Goal: Find specific page/section: Find specific page/section

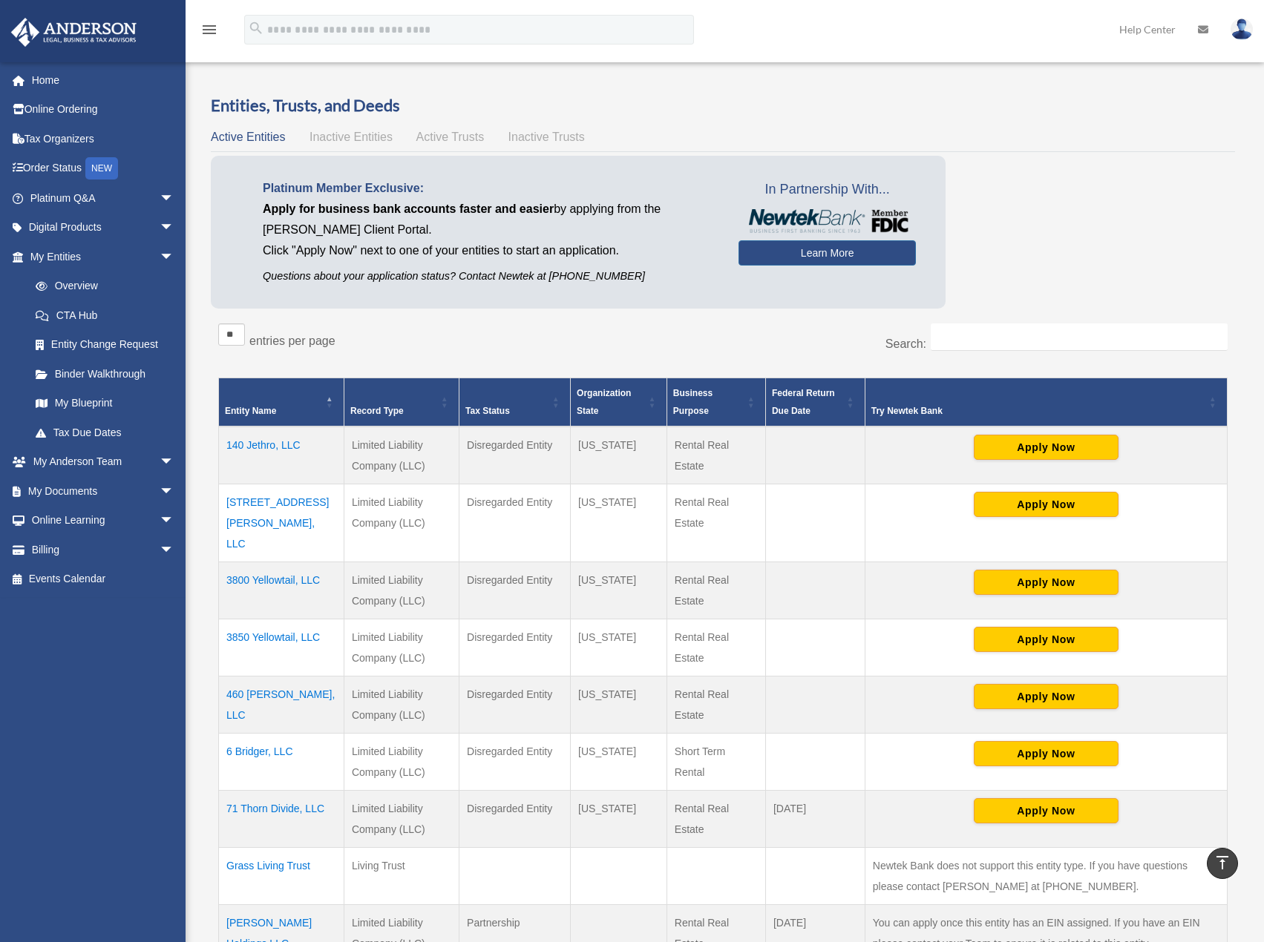
scroll to position [334, 0]
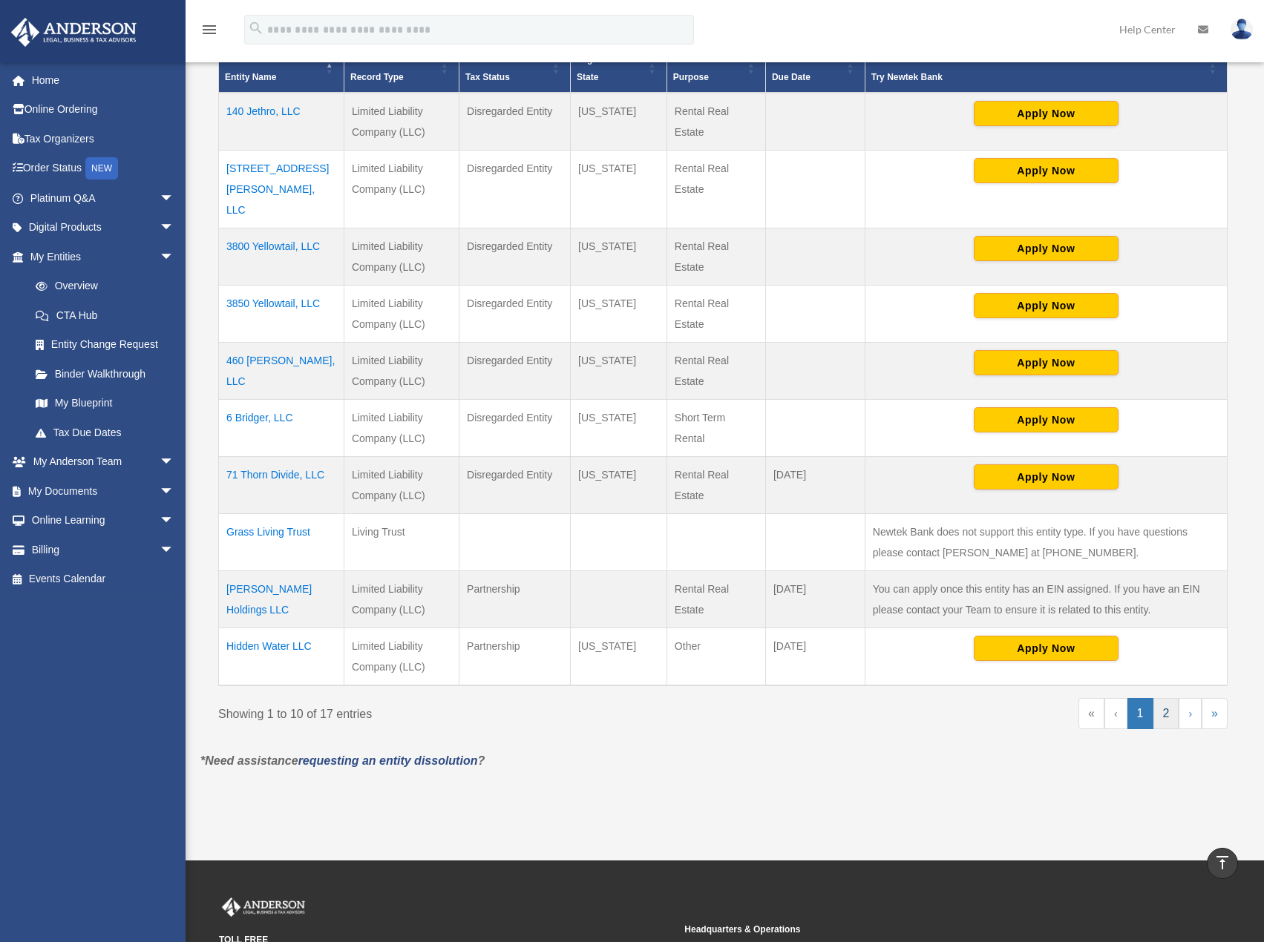
click at [1167, 698] on link "2" at bounding box center [1166, 713] width 26 height 31
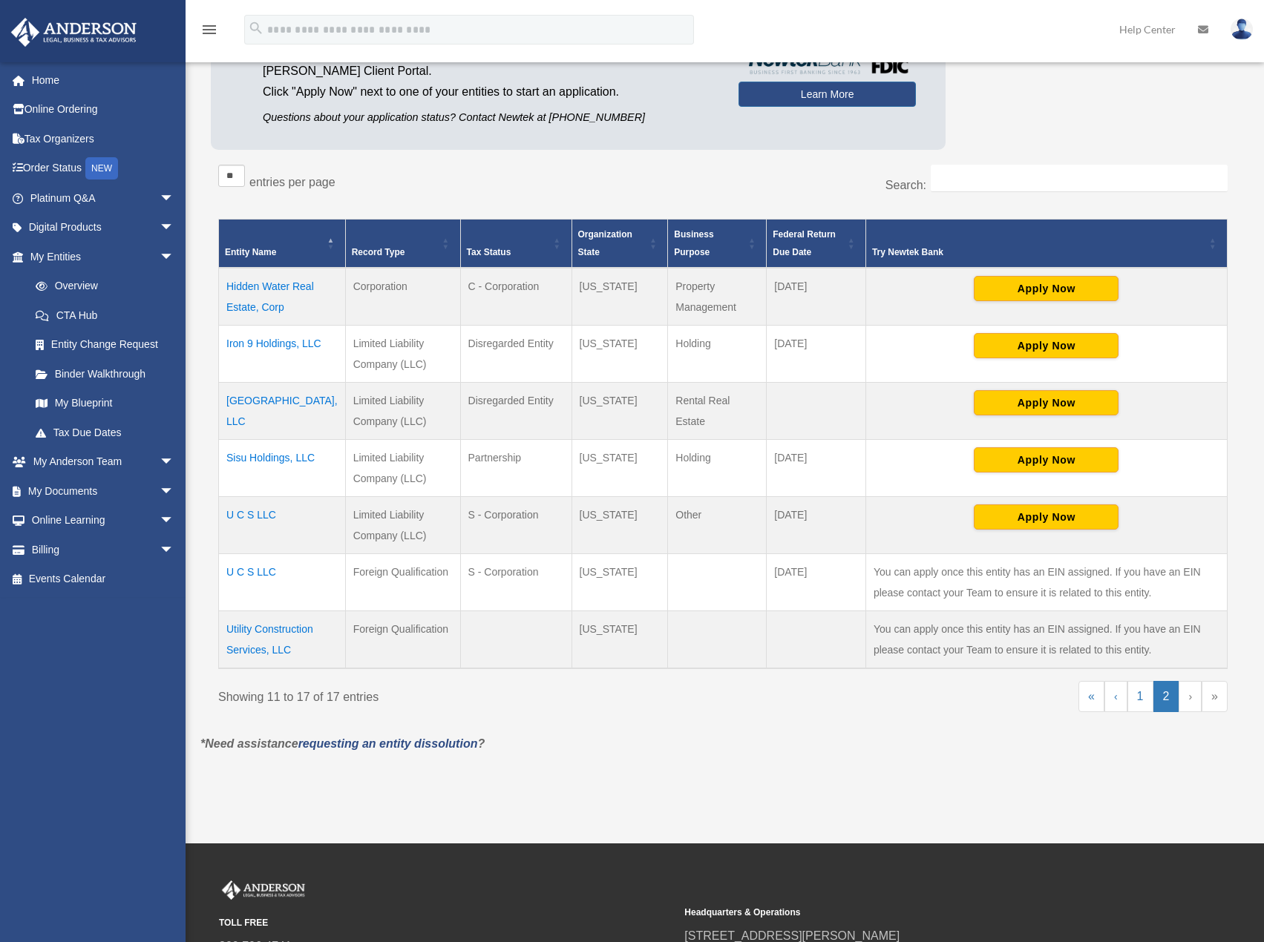
scroll to position [160, 0]
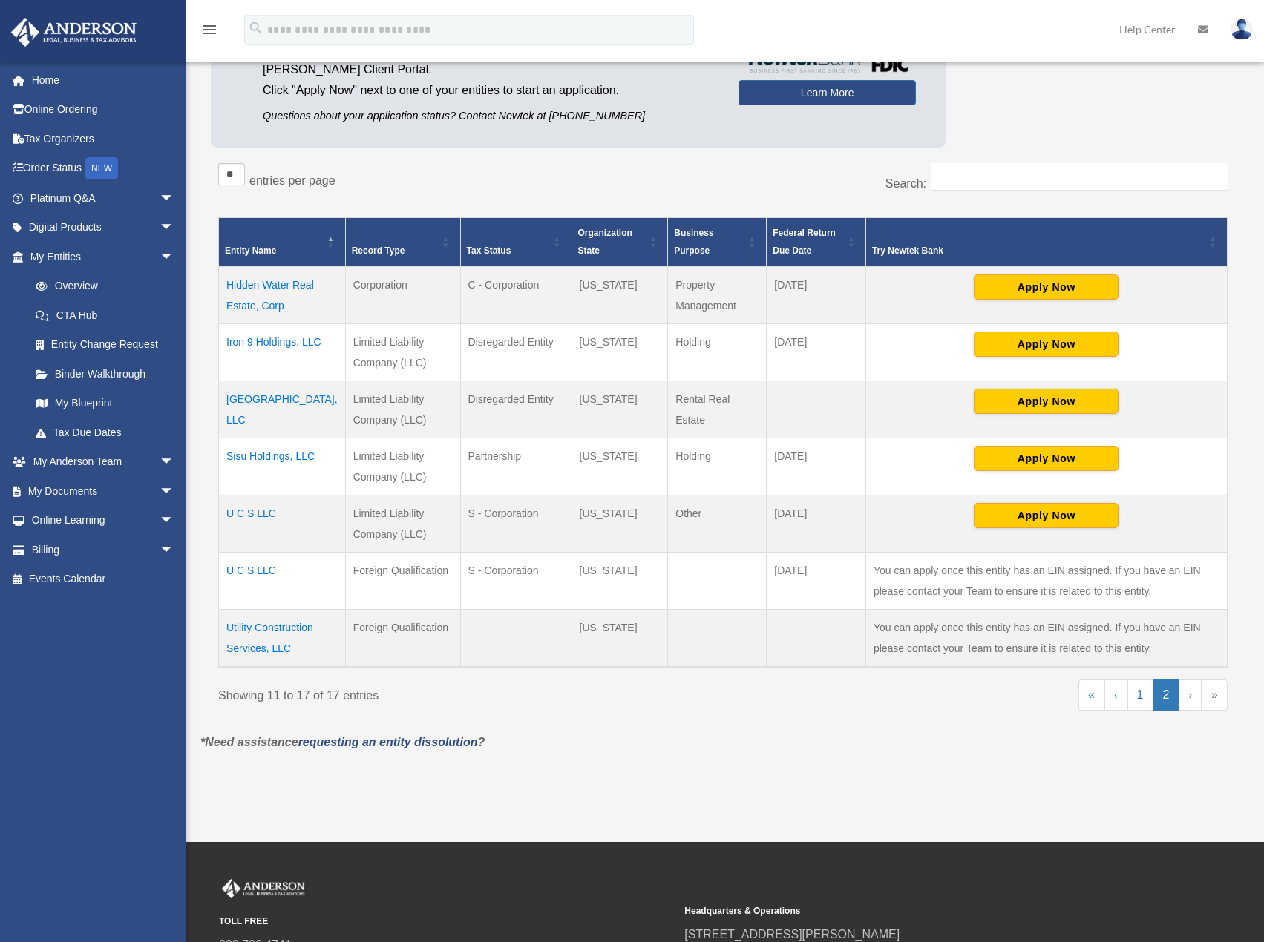
click at [278, 302] on td "Hidden Water Real Estate, Corp" at bounding box center [282, 295] width 127 height 58
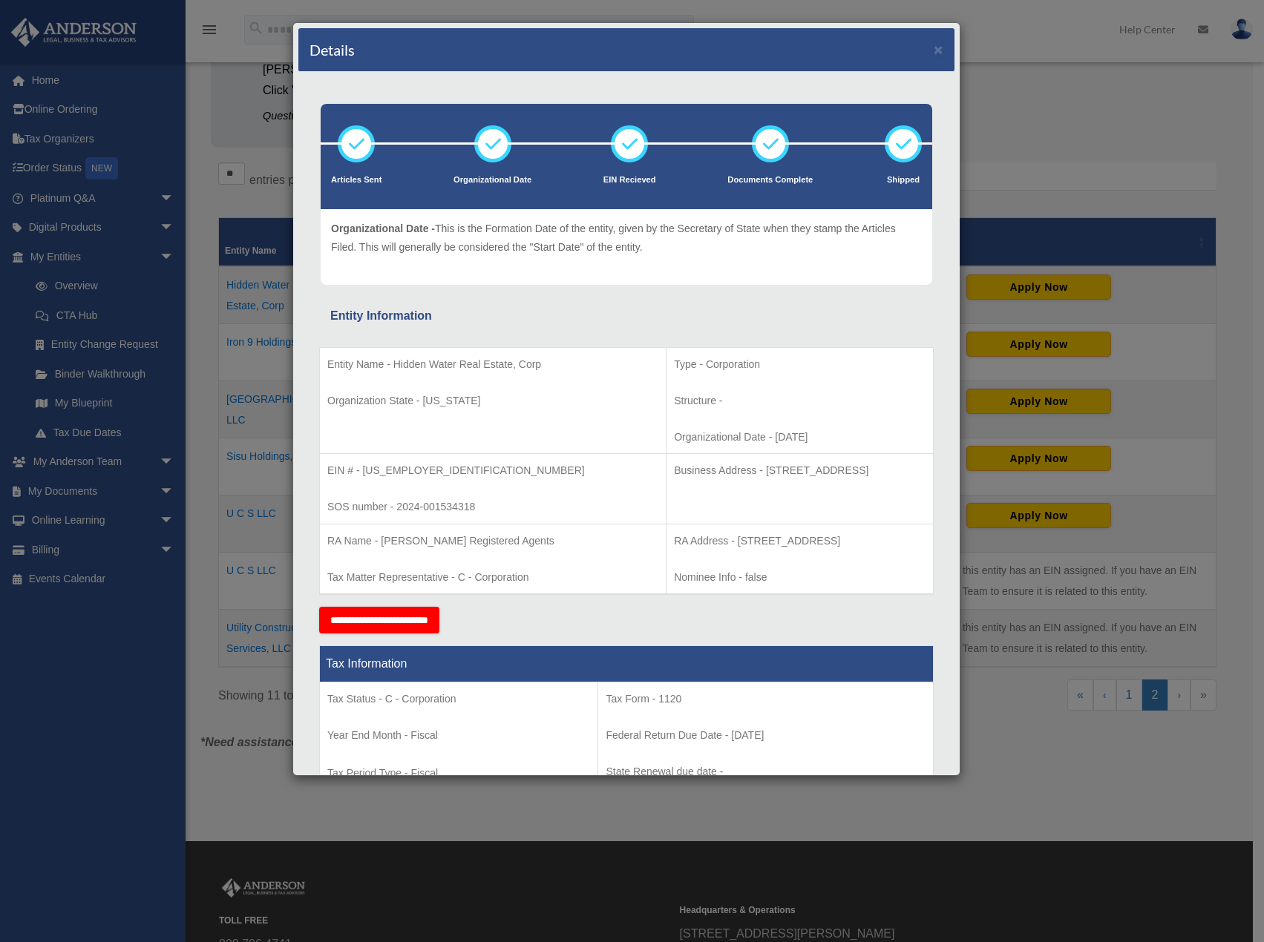
scroll to position [0, 0]
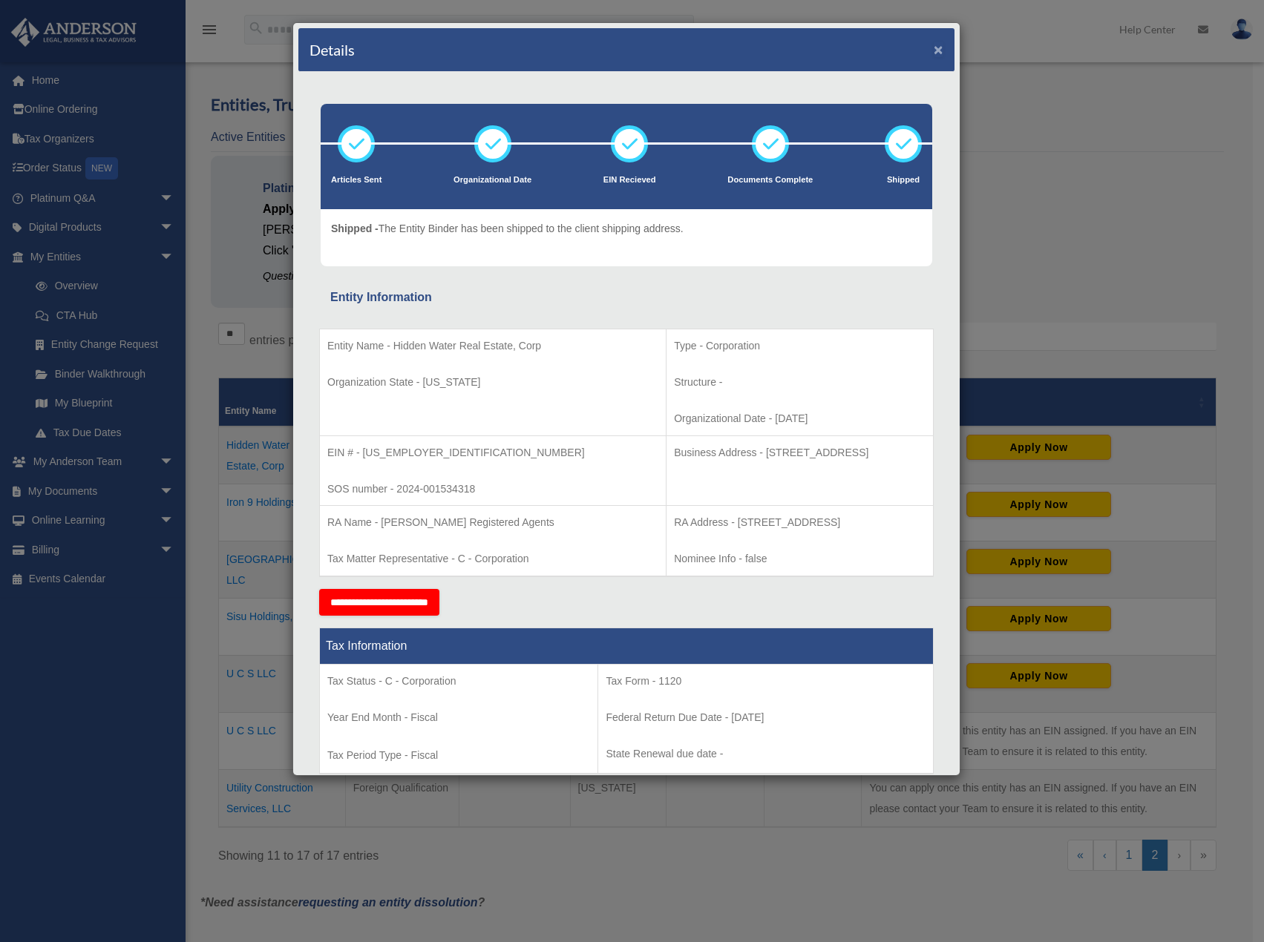
click at [934, 55] on button "×" at bounding box center [939, 50] width 10 height 16
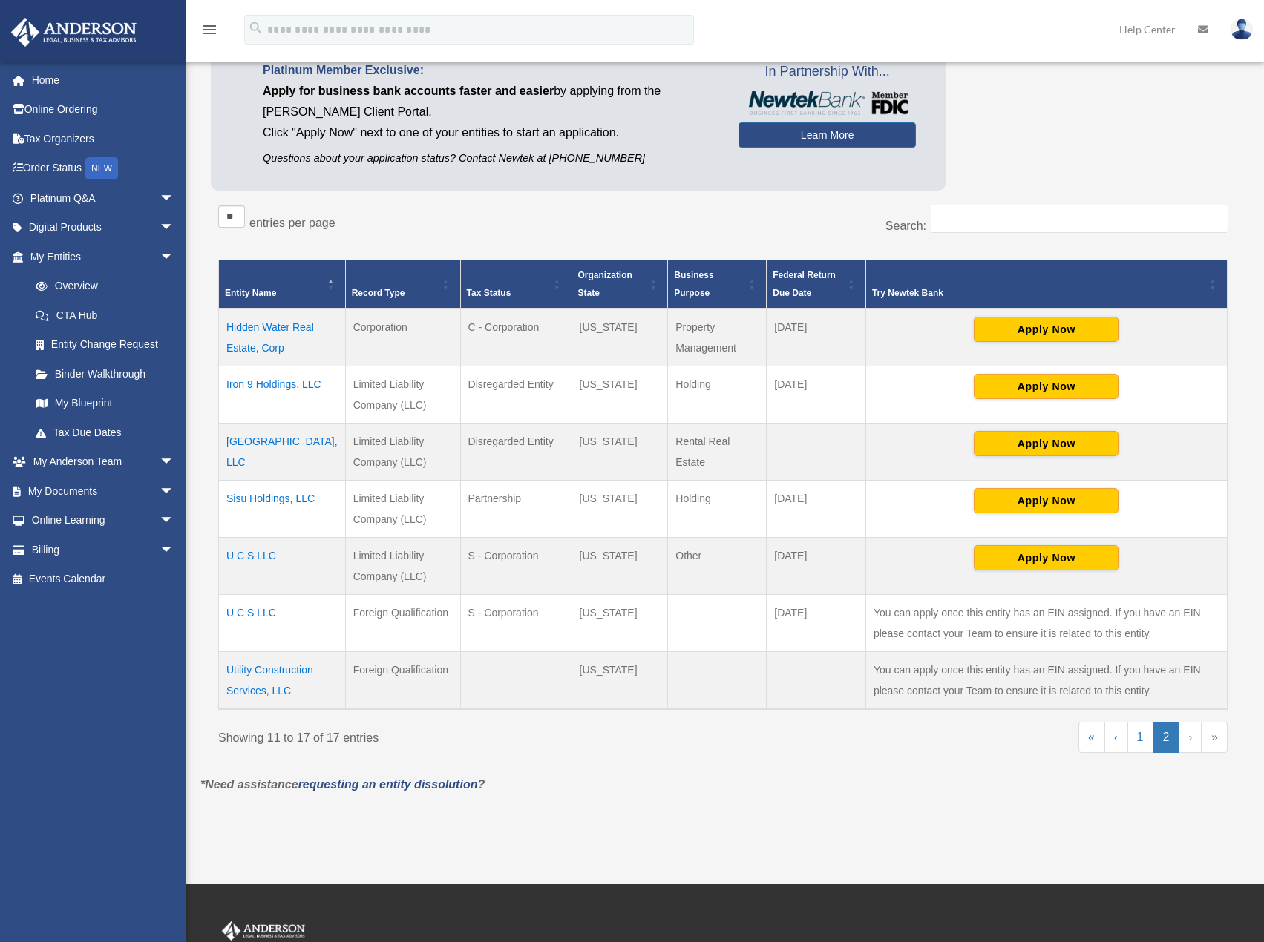
scroll to position [119, 0]
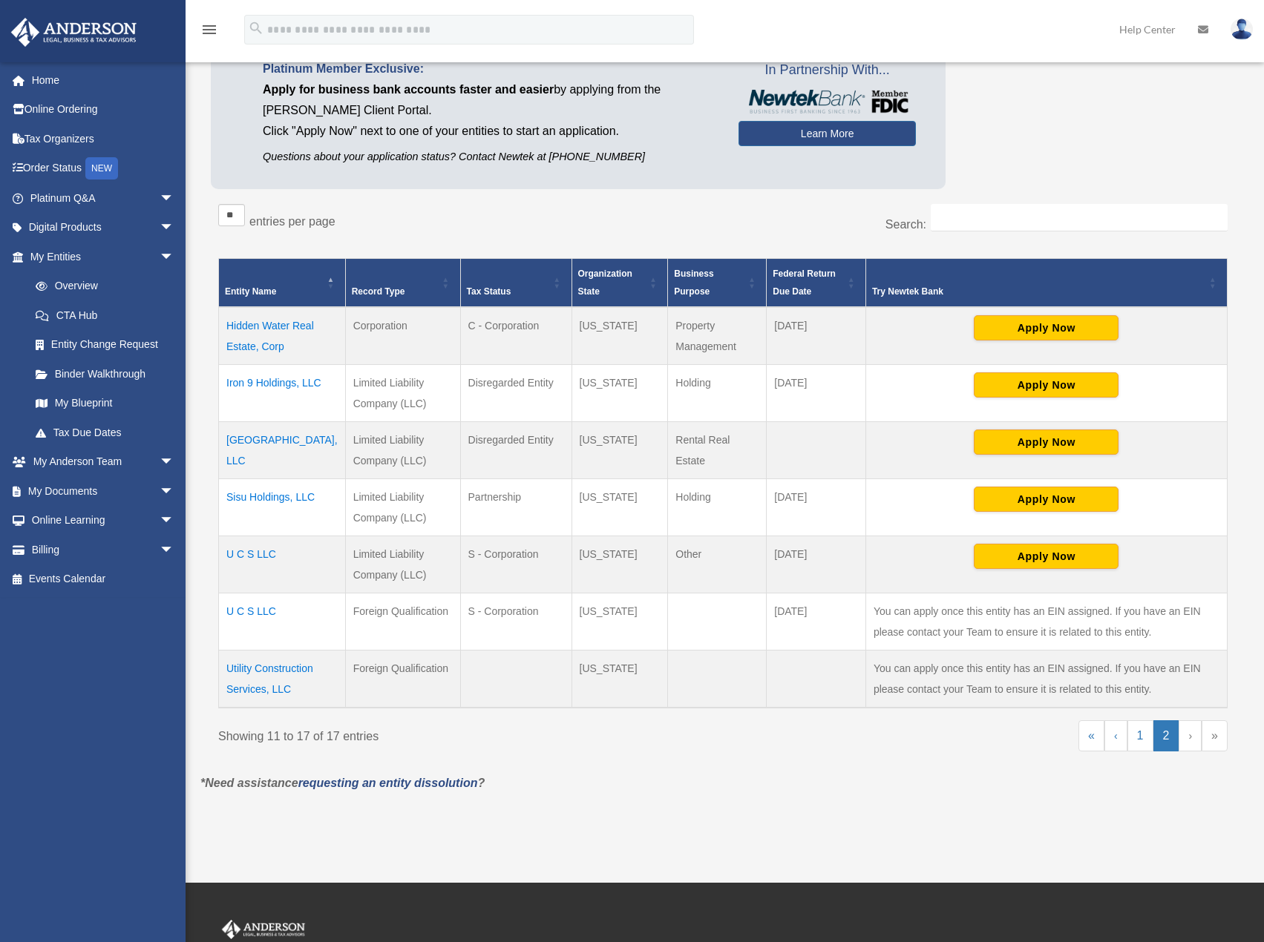
click at [289, 499] on td "Sisu Holdings, LLC" at bounding box center [282, 507] width 127 height 57
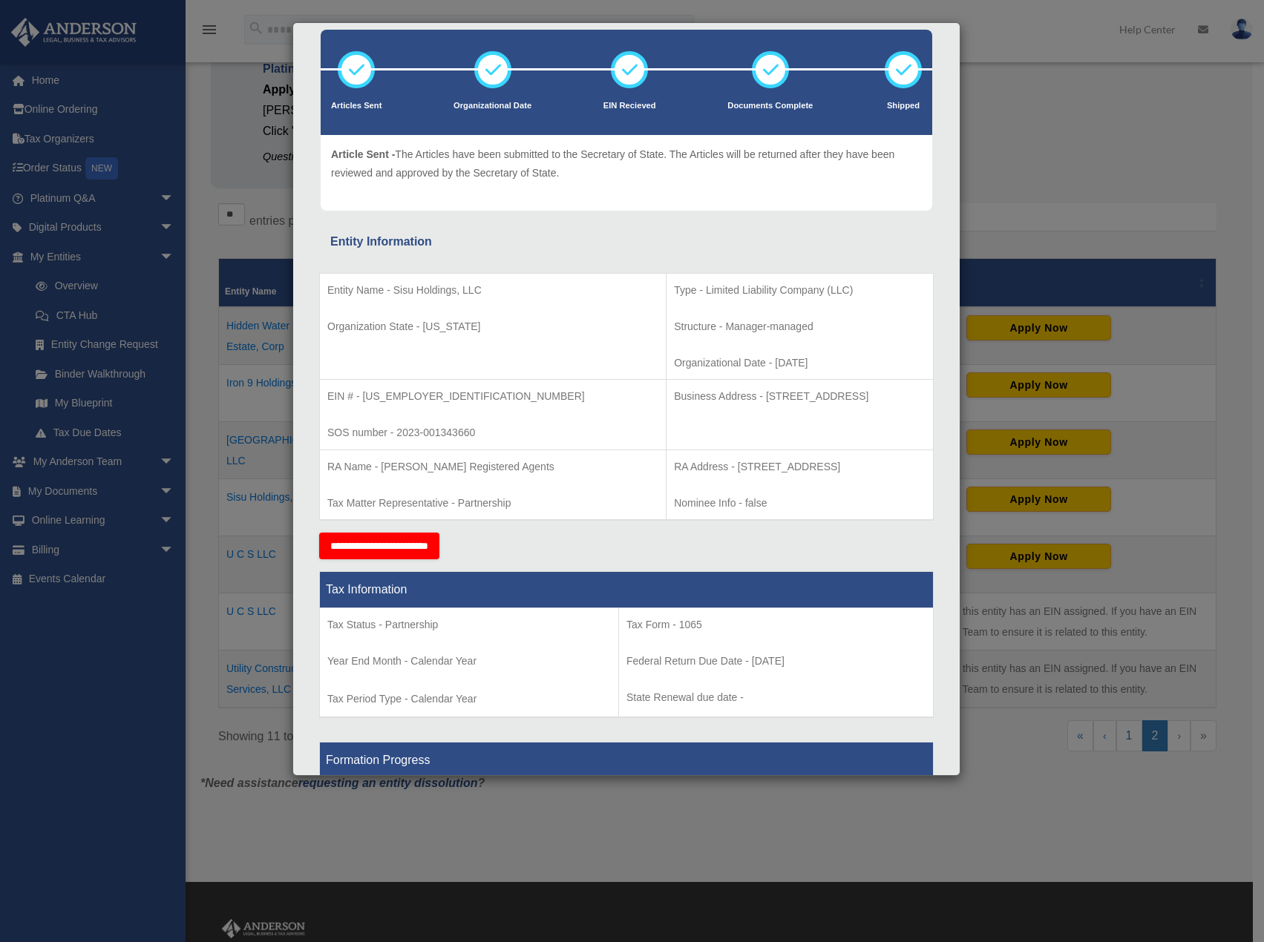
scroll to position [0, 0]
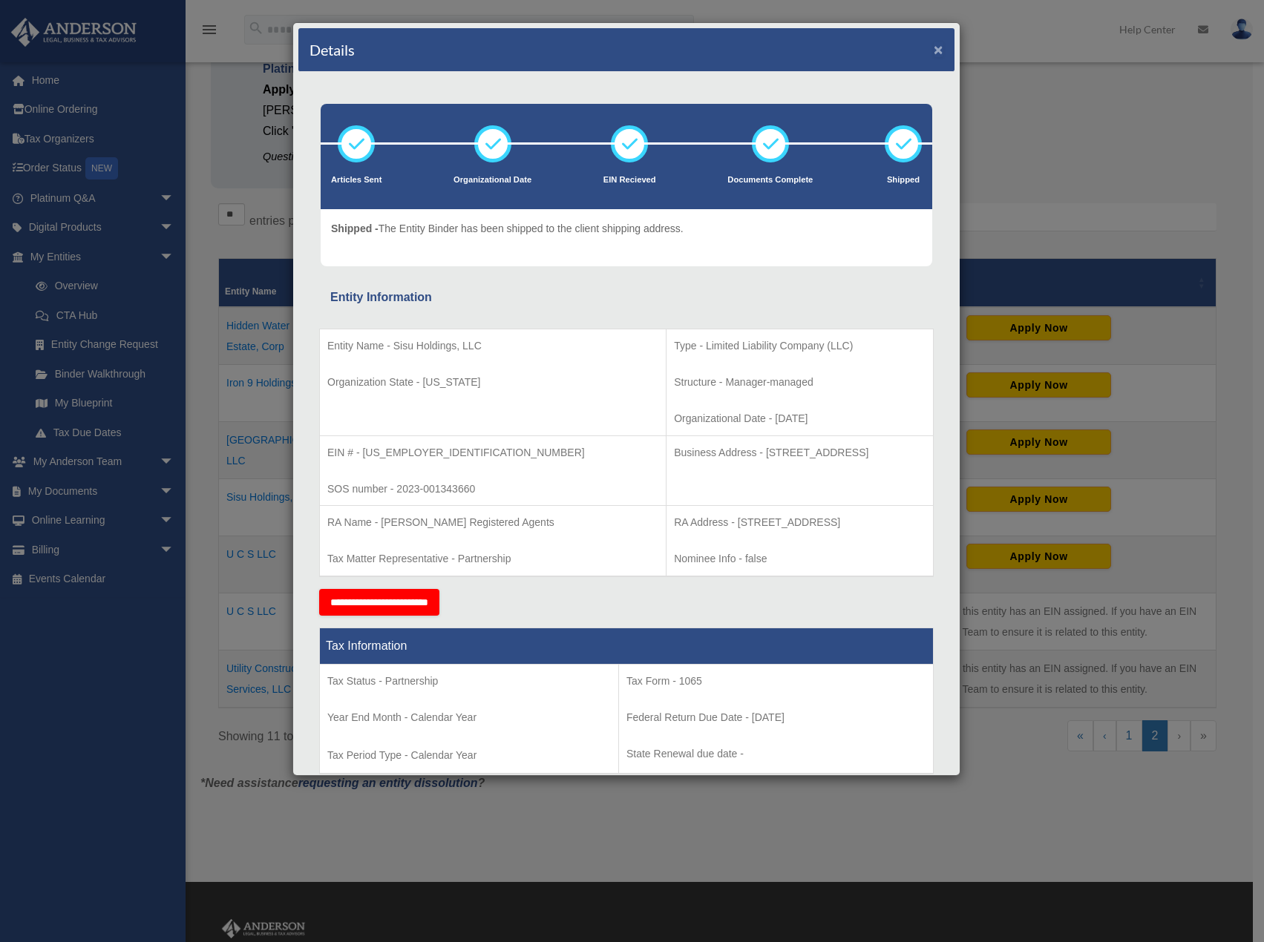
click at [934, 46] on button "×" at bounding box center [939, 50] width 10 height 16
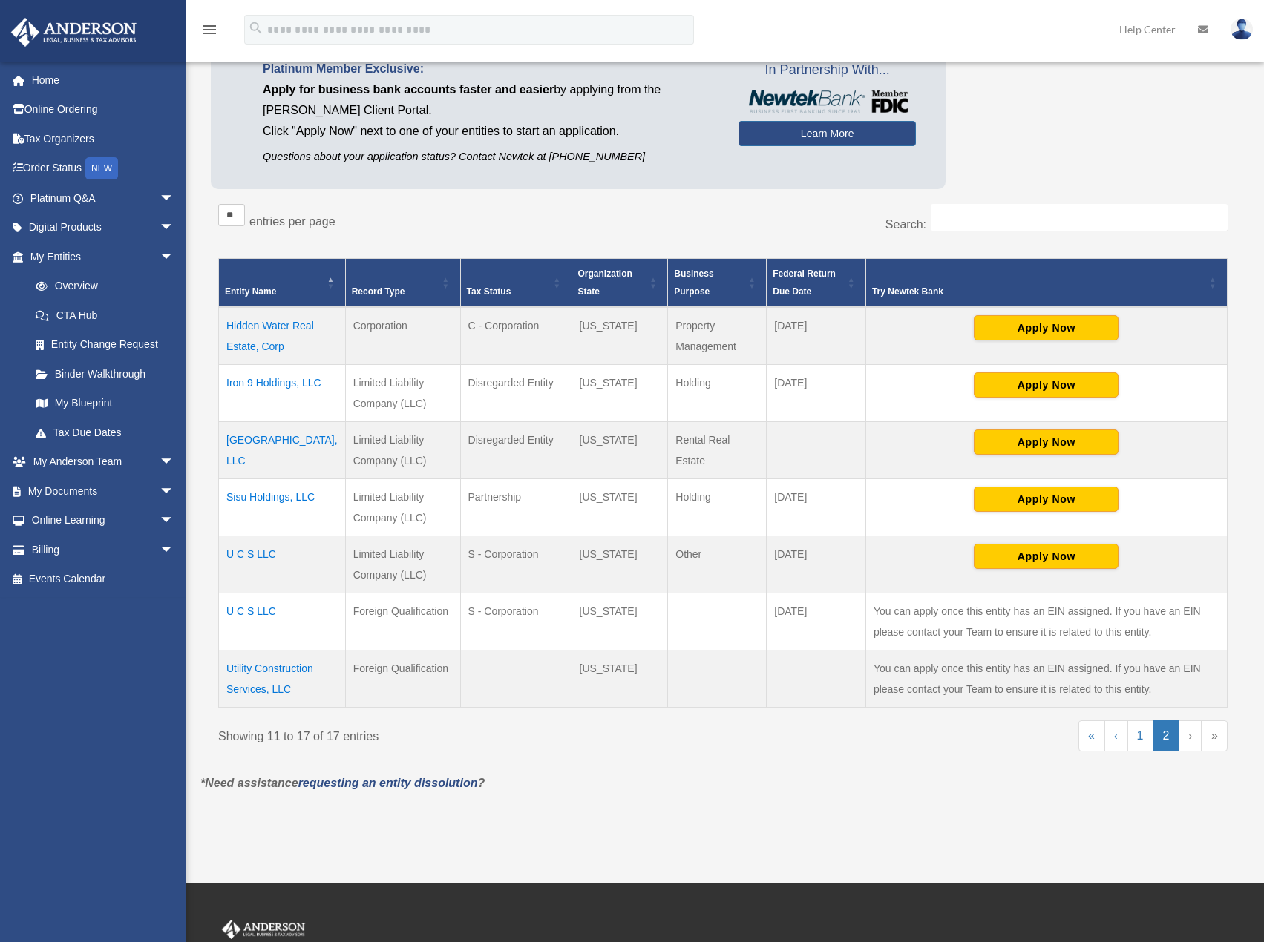
click at [287, 385] on td "Iron 9 Holdings, LLC" at bounding box center [282, 393] width 127 height 57
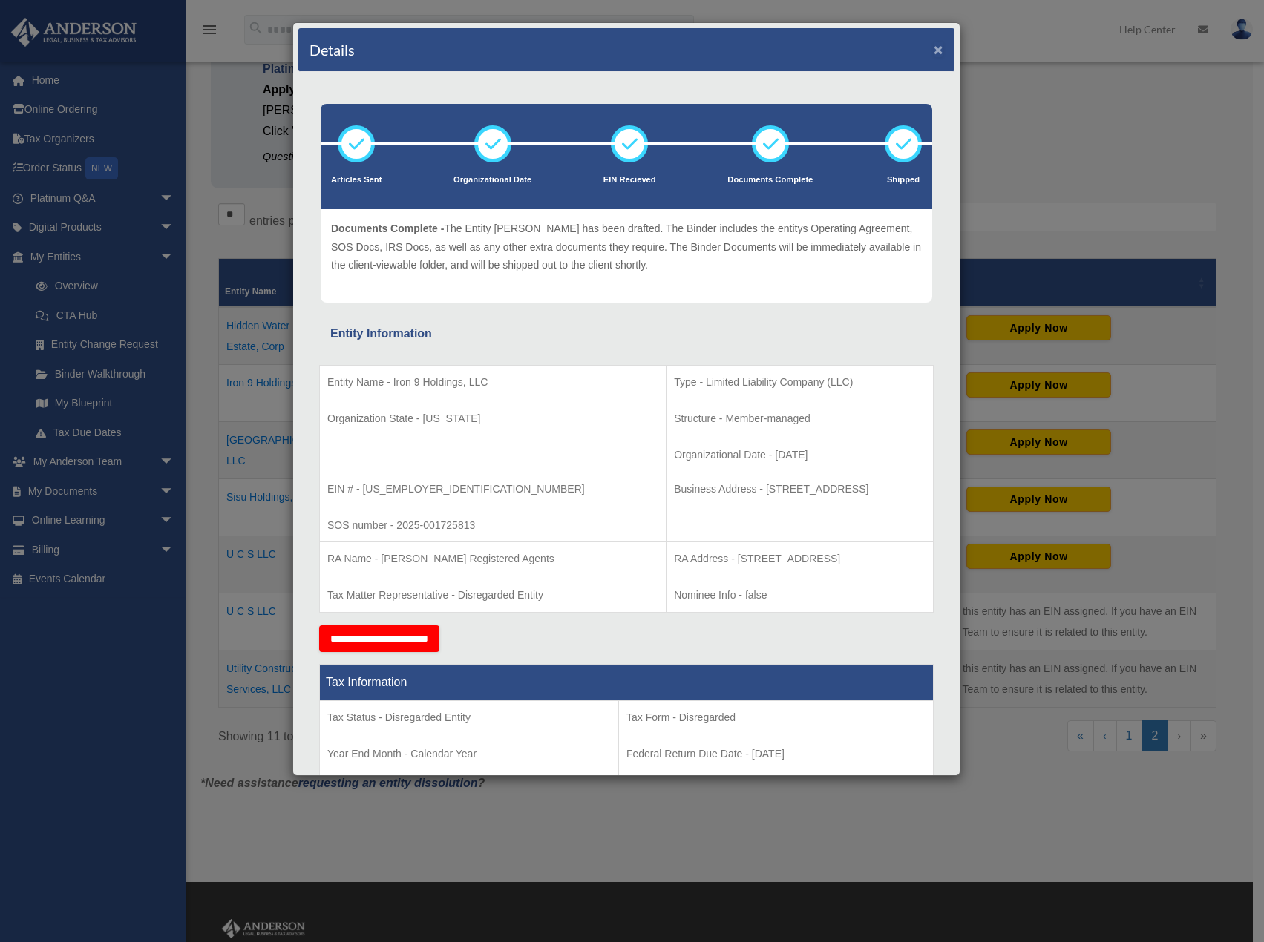
click at [934, 47] on button "×" at bounding box center [939, 50] width 10 height 16
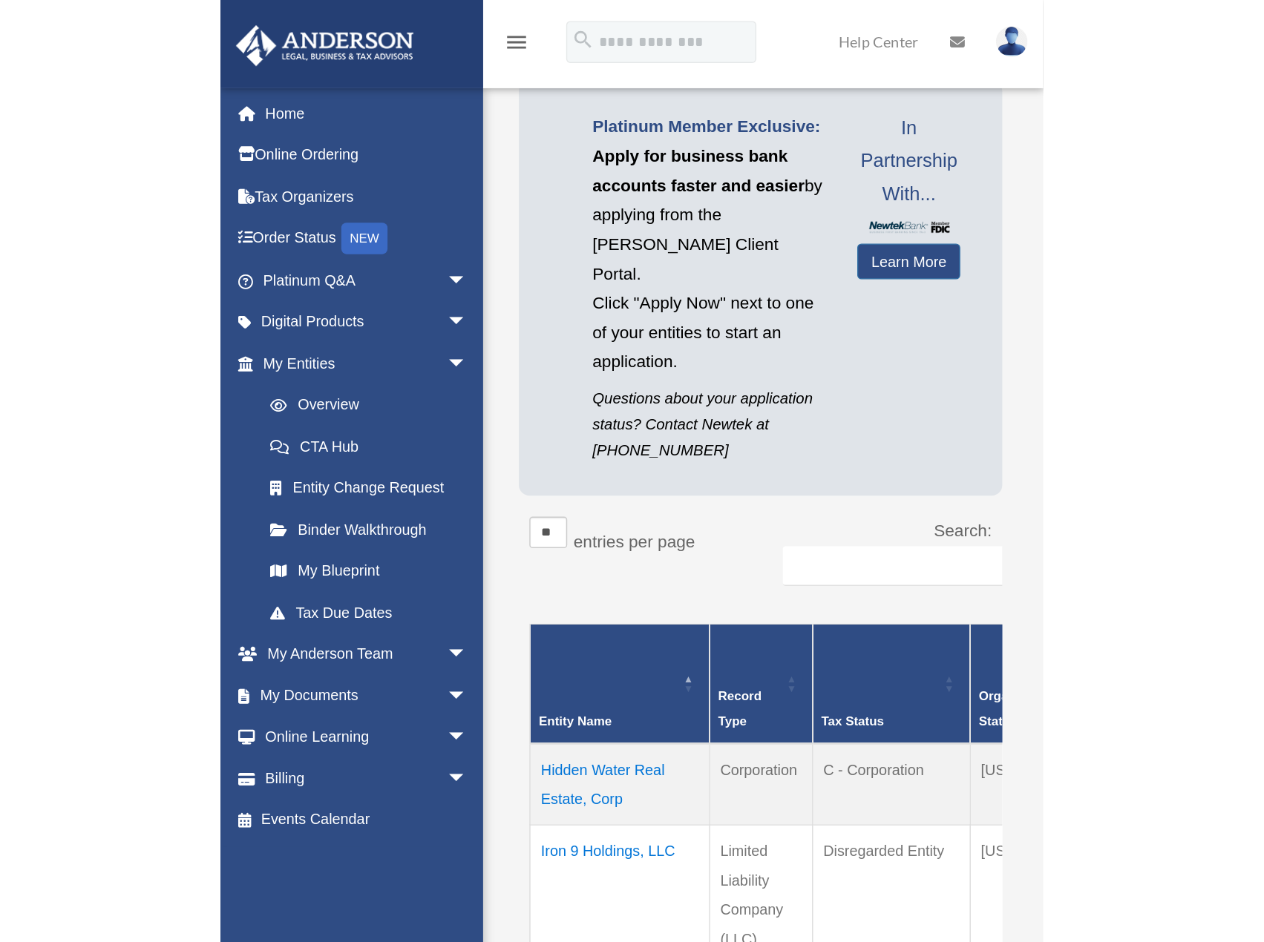
scroll to position [119, 0]
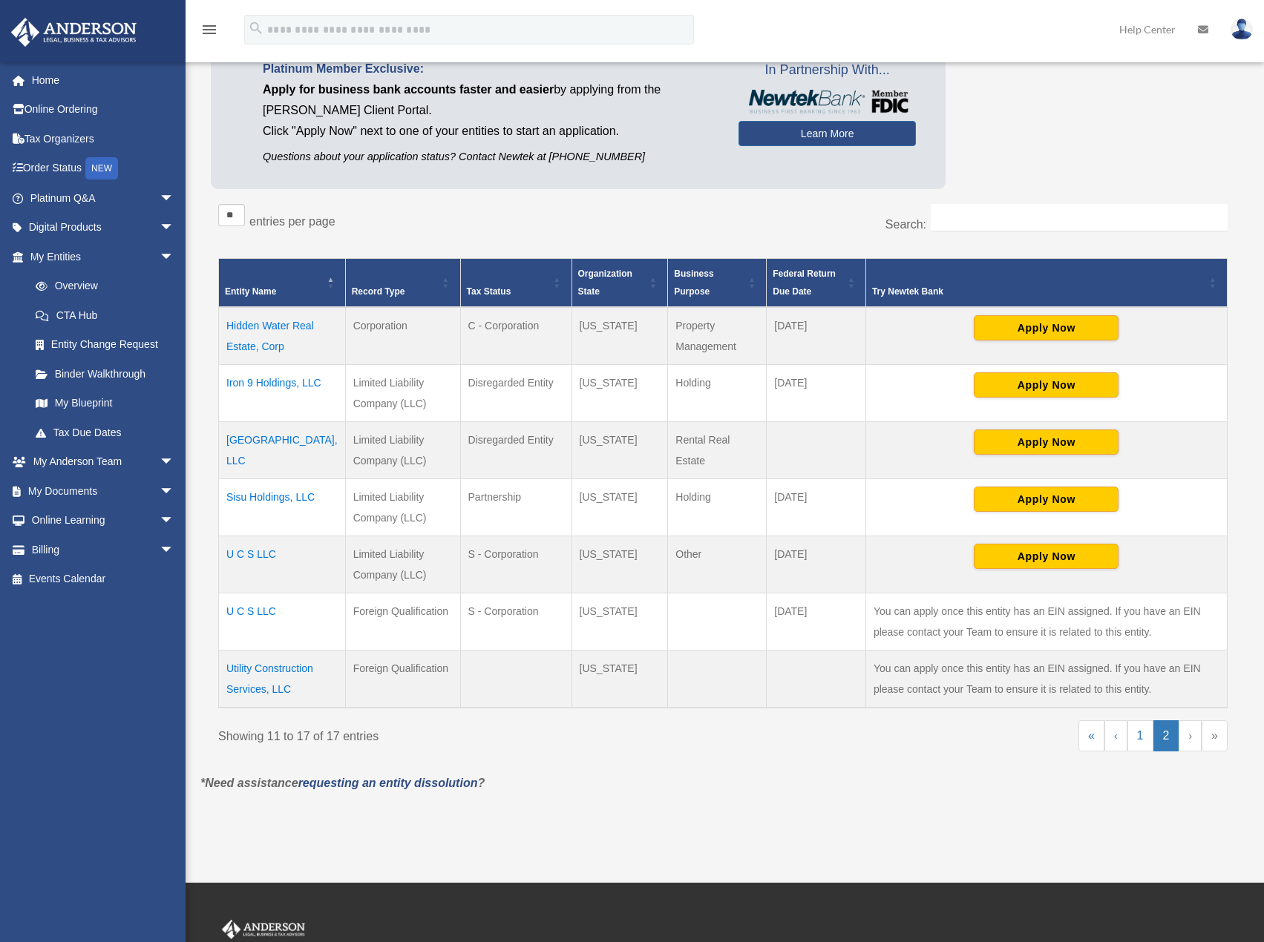
click at [275, 442] on td "[GEOGRAPHIC_DATA], LLC" at bounding box center [282, 450] width 127 height 57
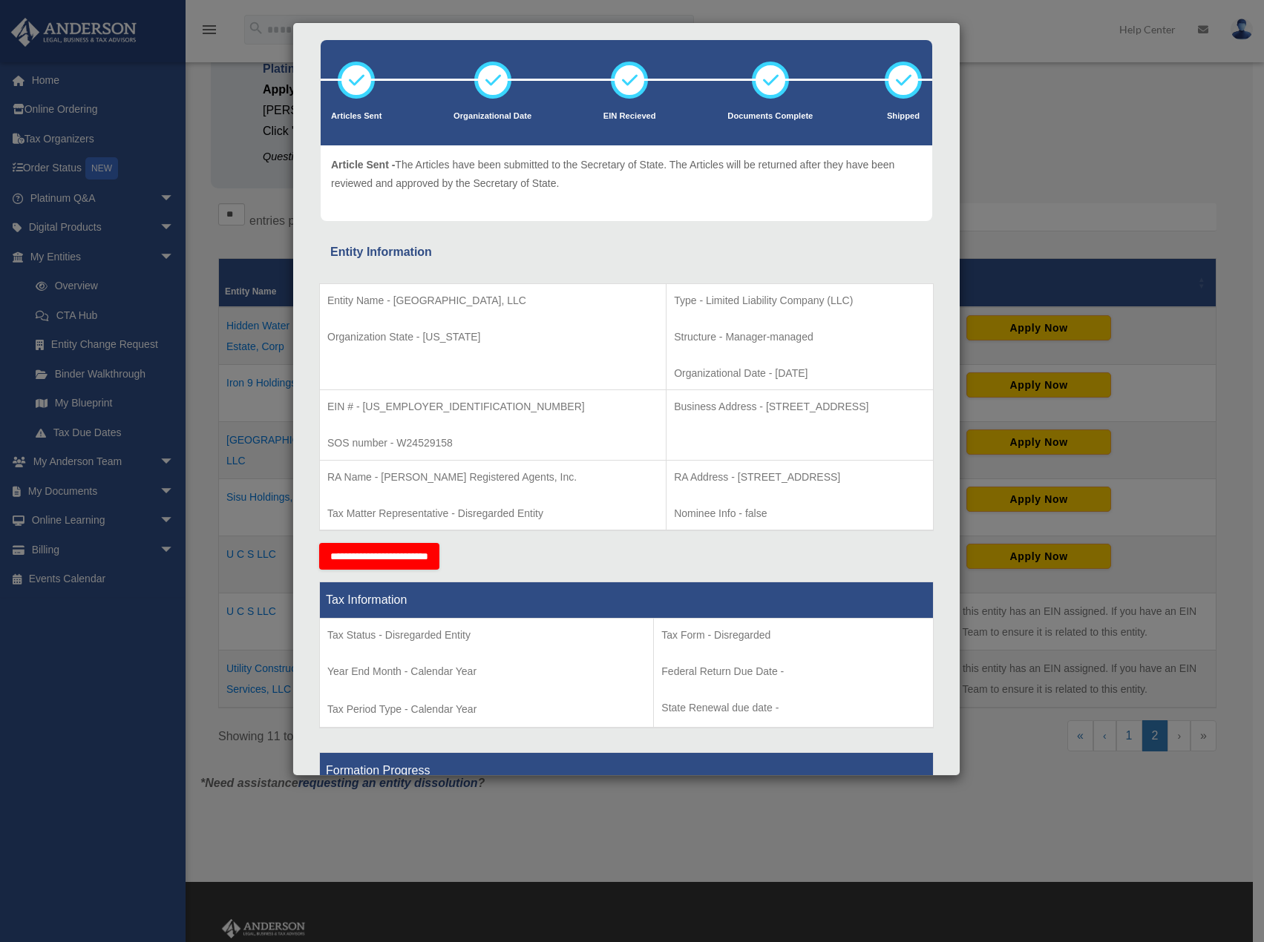
scroll to position [0, 0]
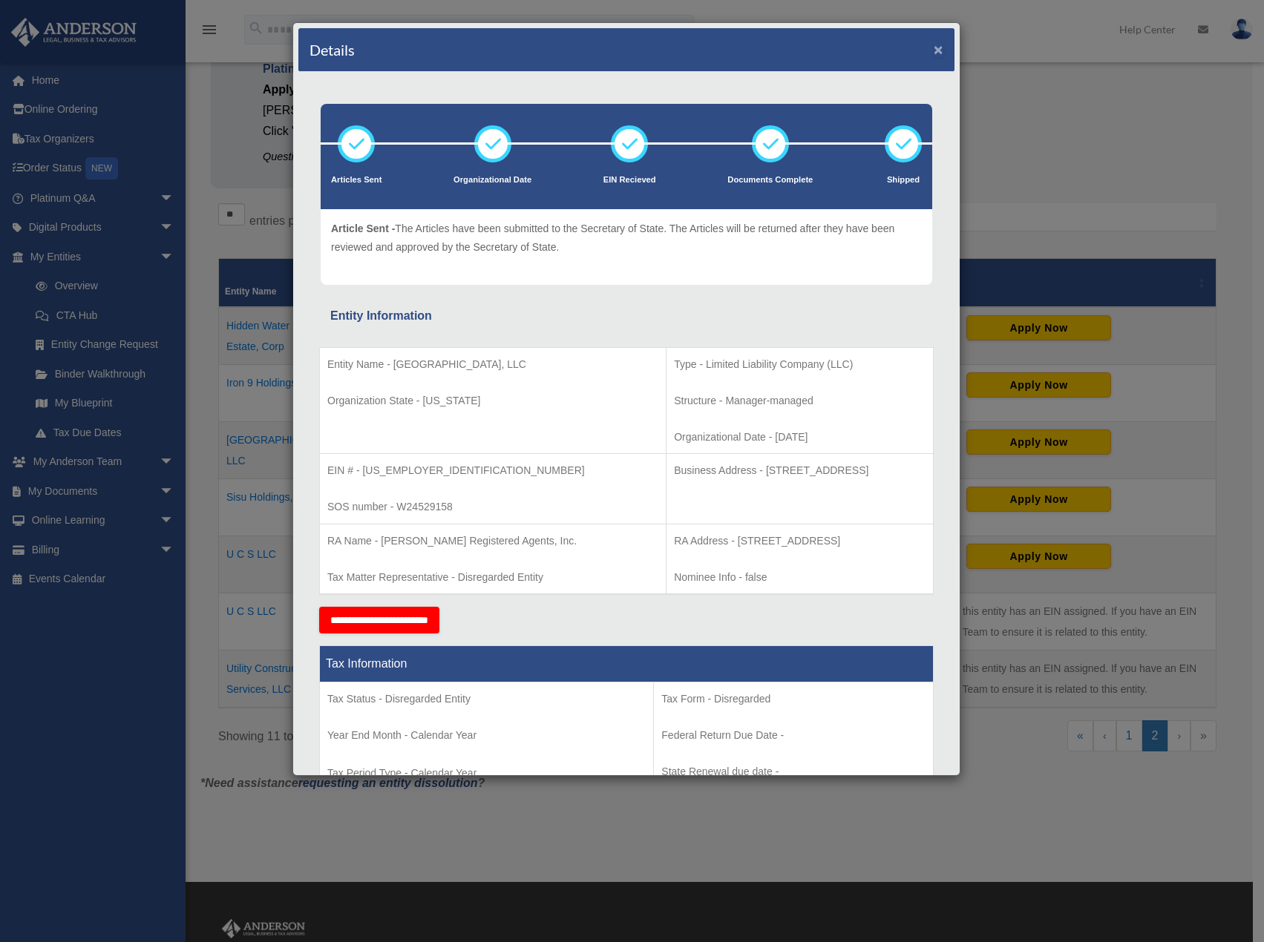
click at [934, 50] on button "×" at bounding box center [939, 50] width 10 height 16
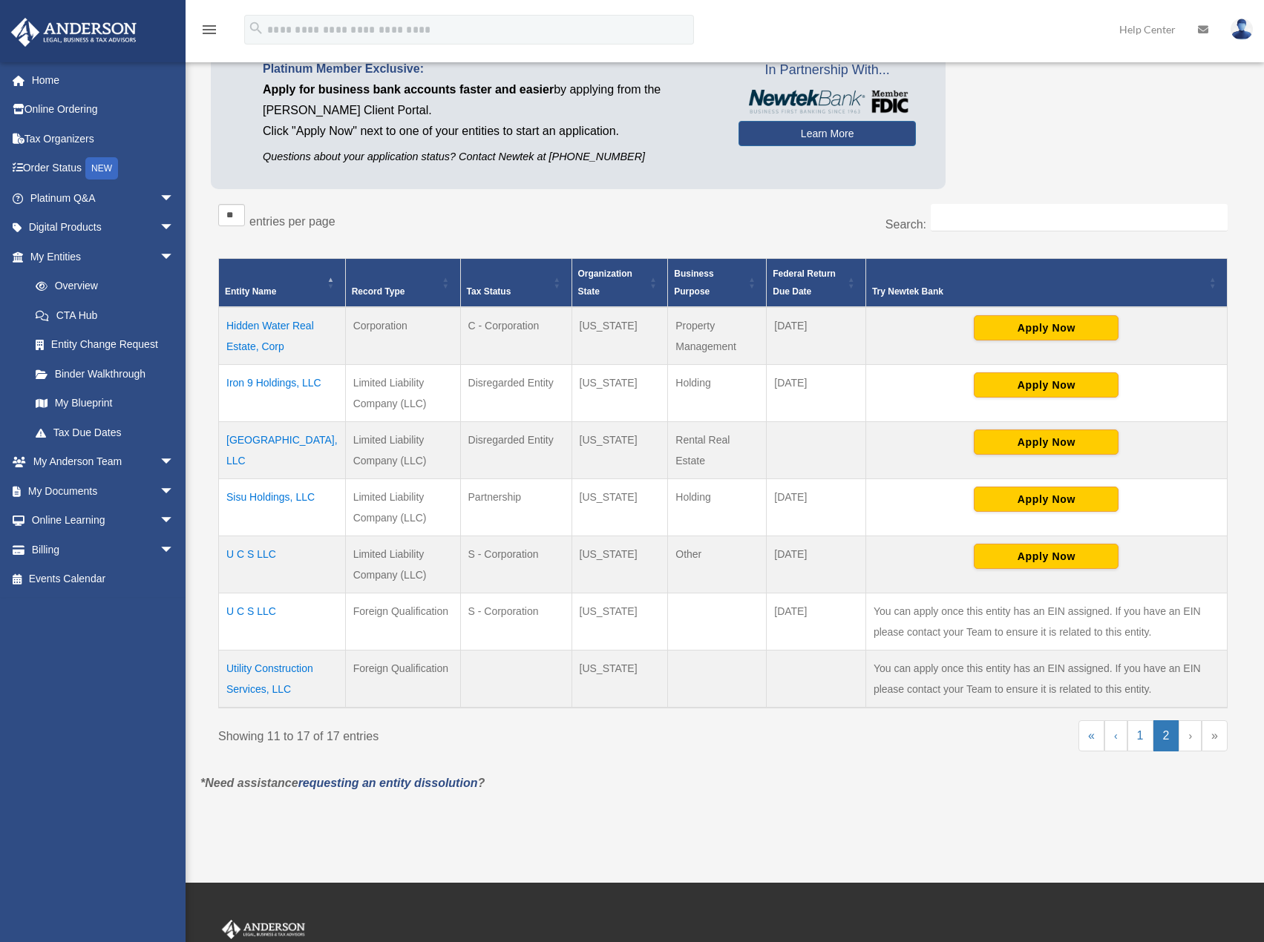
click at [1165, 738] on link "2" at bounding box center [1166, 736] width 26 height 31
click at [1141, 737] on link "1" at bounding box center [1140, 736] width 26 height 31
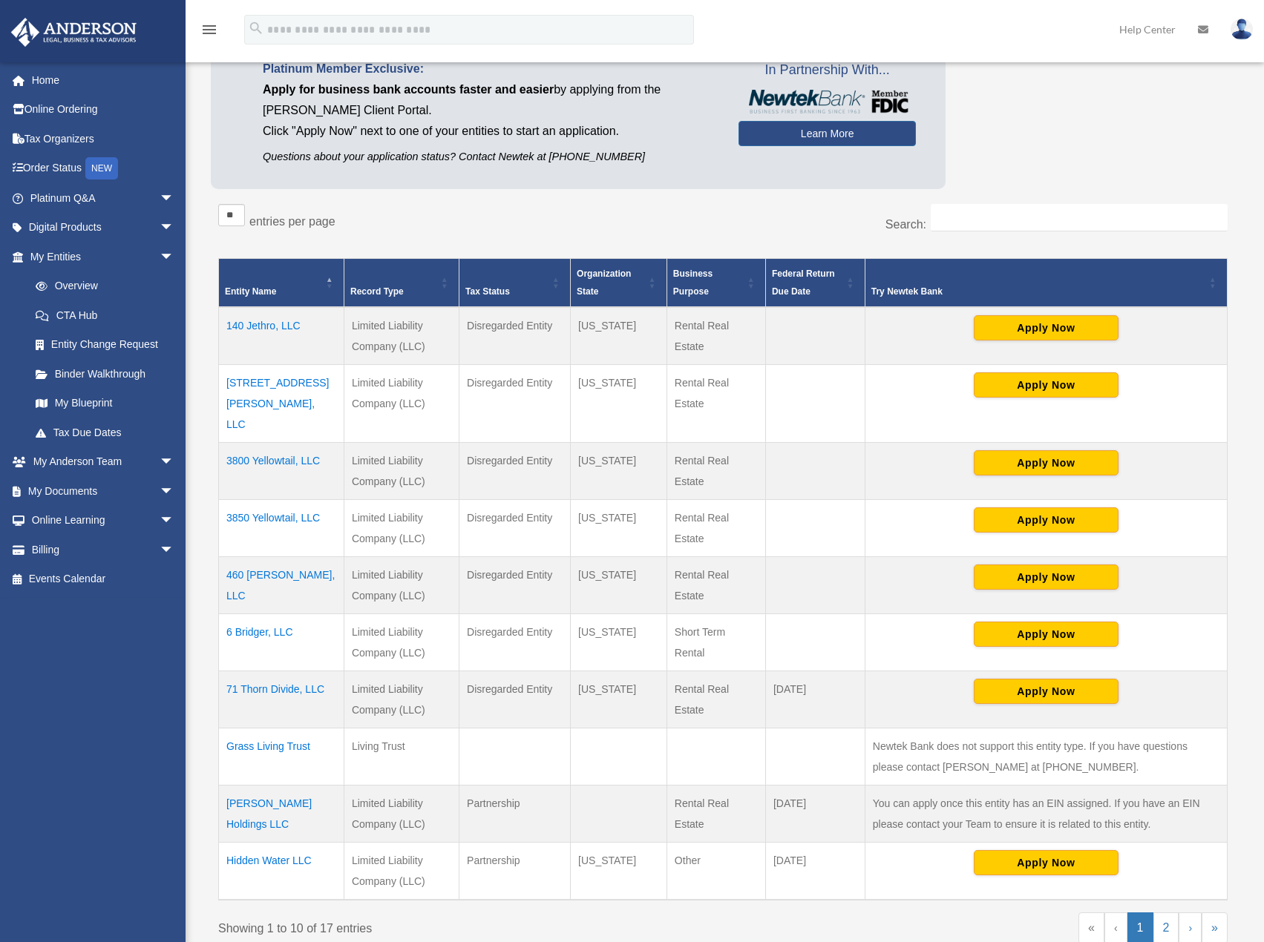
click at [259, 327] on td "140 Jethro, LLC" at bounding box center [281, 336] width 125 height 58
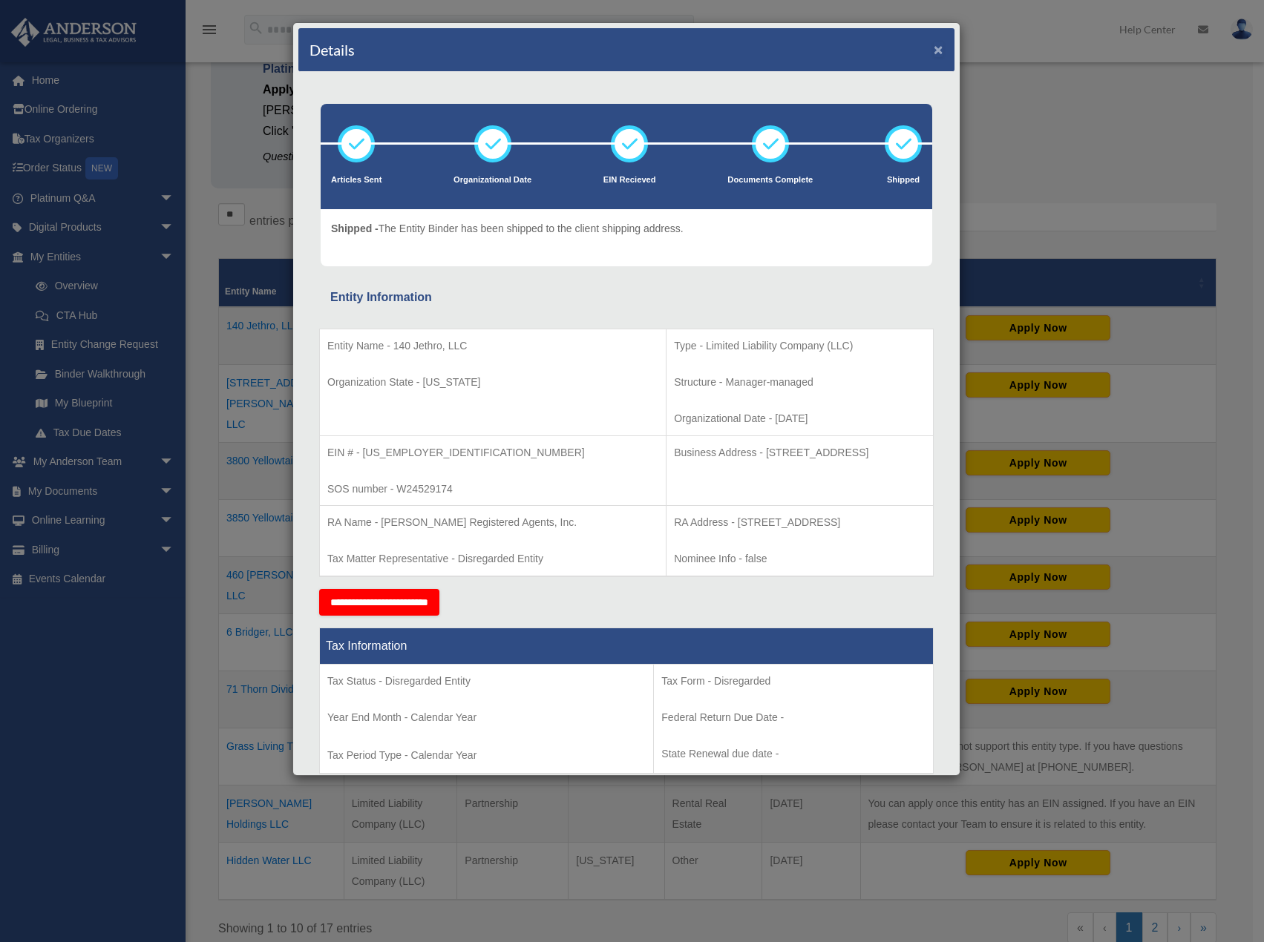
click at [934, 47] on button "×" at bounding box center [939, 50] width 10 height 16
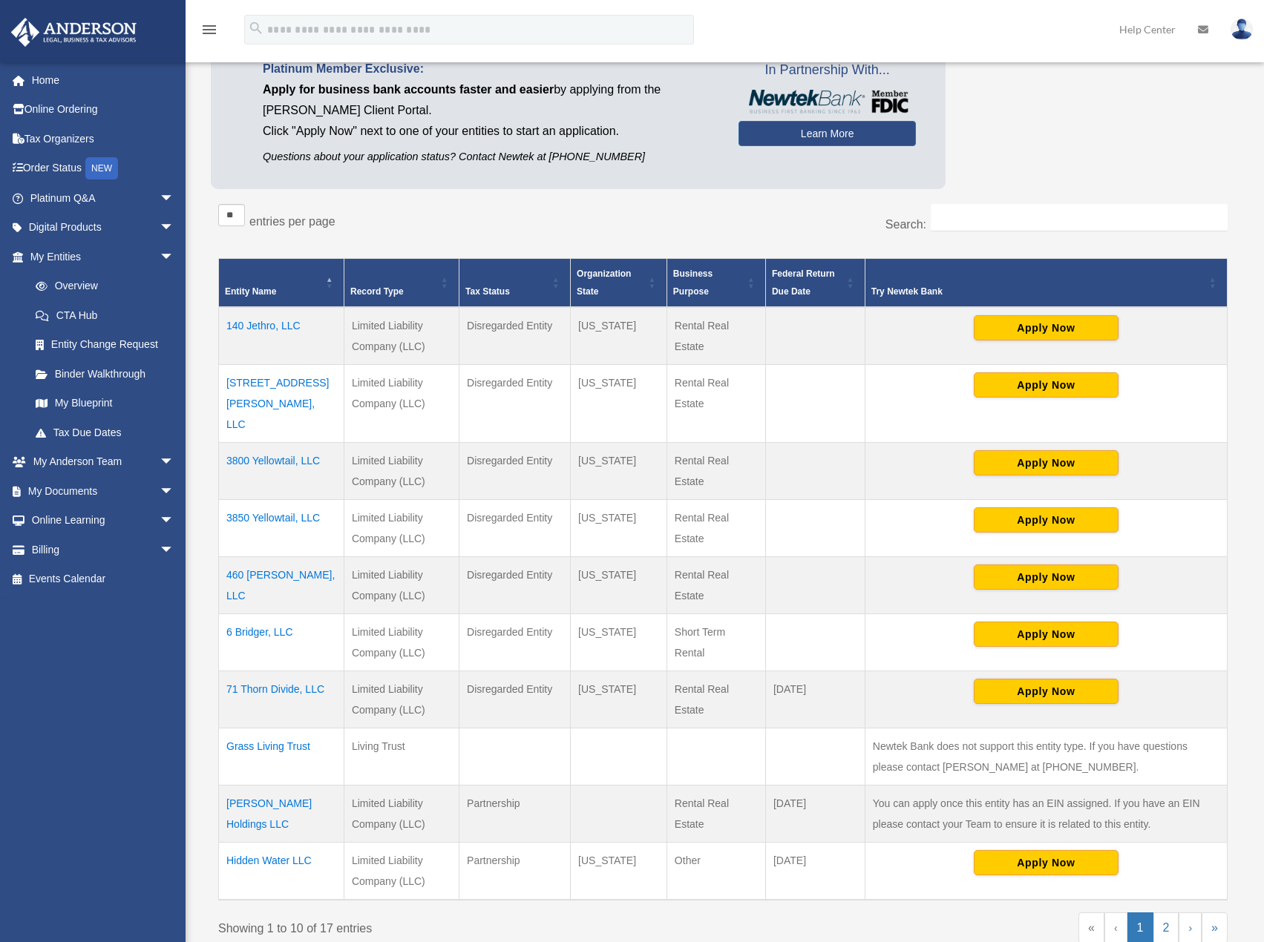
click at [290, 382] on td "[STREET_ADDRESS][PERSON_NAME], LLC" at bounding box center [281, 404] width 125 height 78
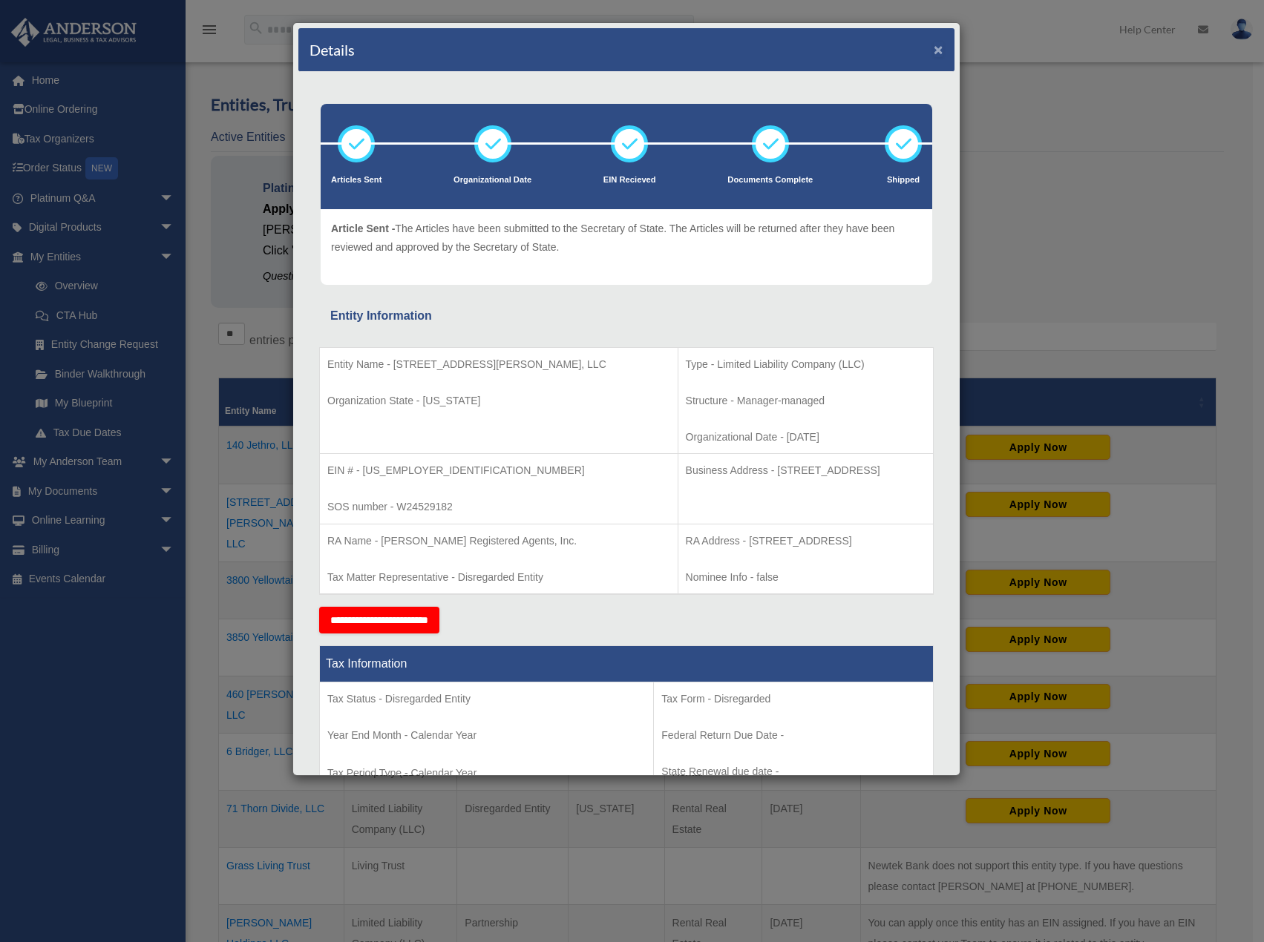
click at [934, 47] on button "×" at bounding box center [939, 50] width 10 height 16
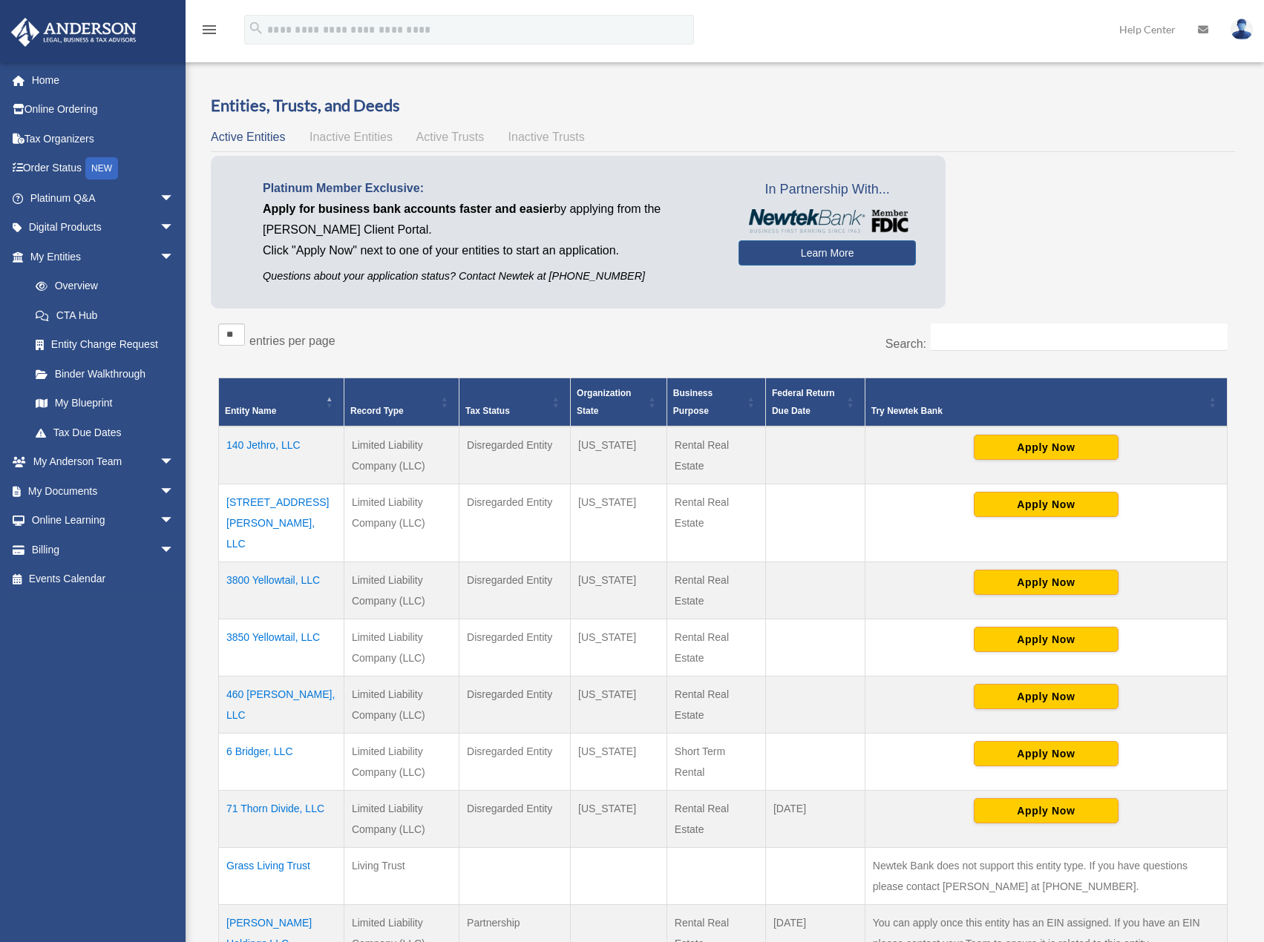
click at [282, 563] on td "3800 Yellowtail, LLC" at bounding box center [281, 591] width 125 height 57
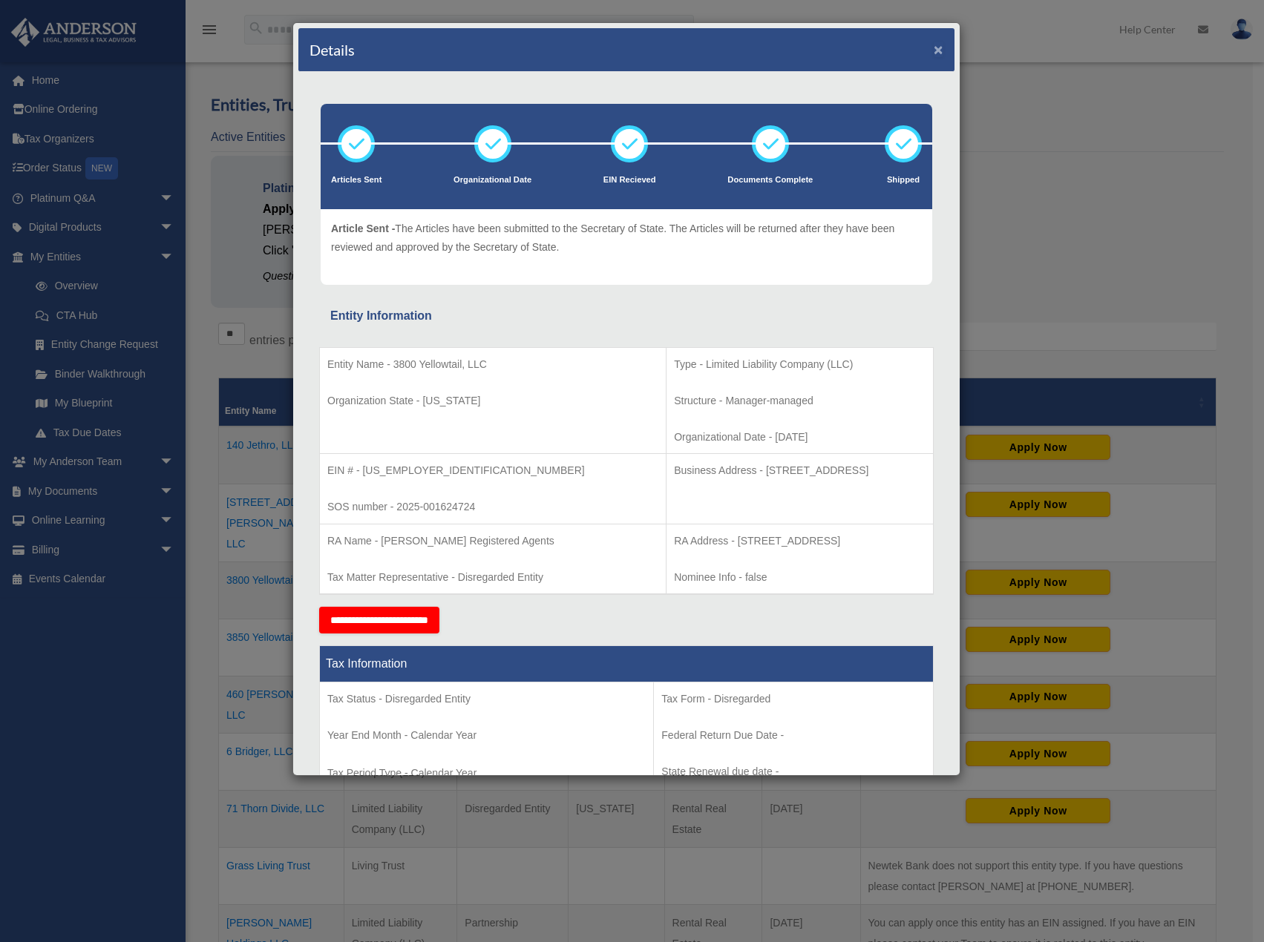
click at [934, 50] on button "×" at bounding box center [939, 50] width 10 height 16
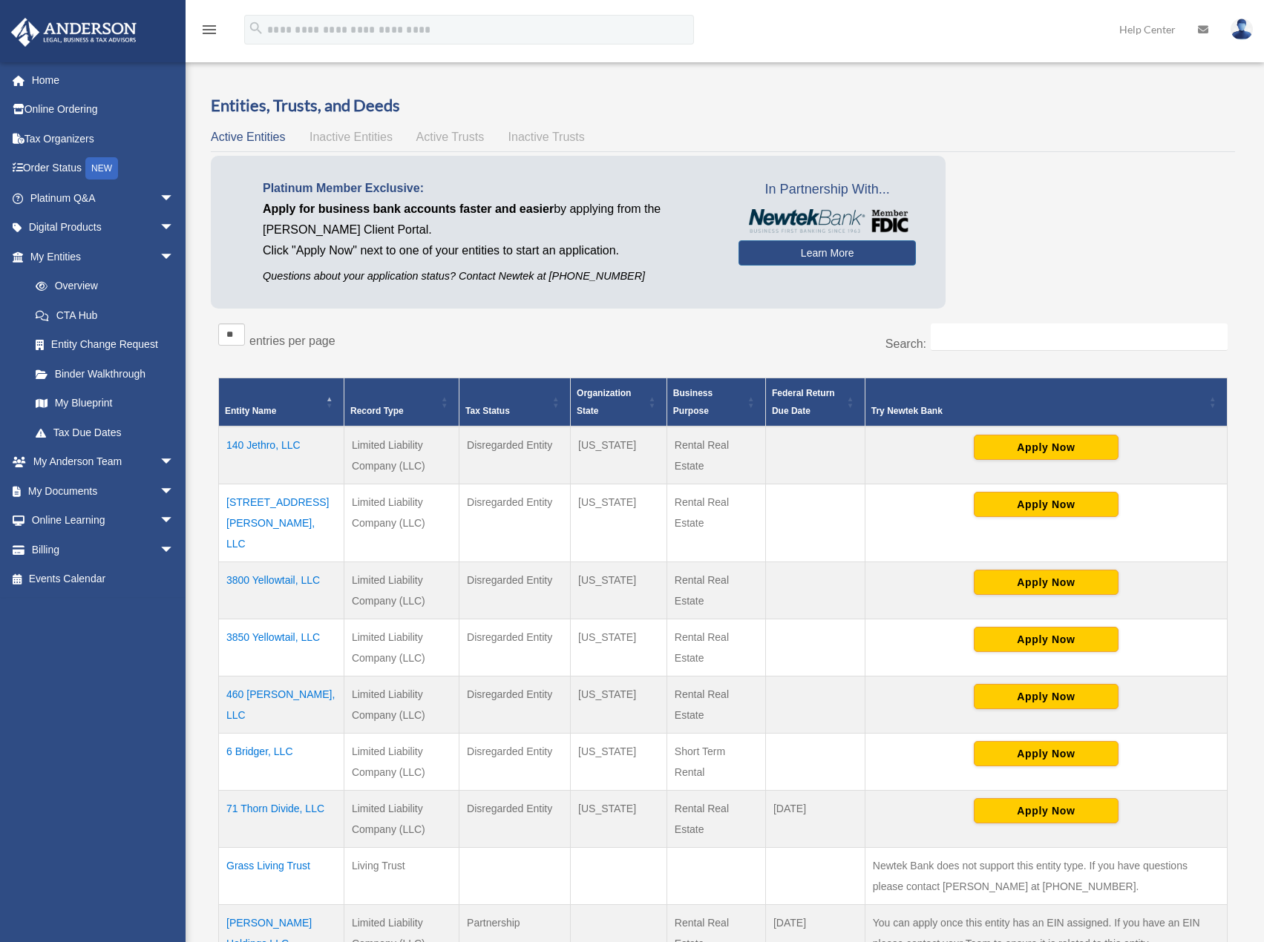
click at [272, 620] on td "3850 Yellowtail, LLC" at bounding box center [281, 648] width 125 height 57
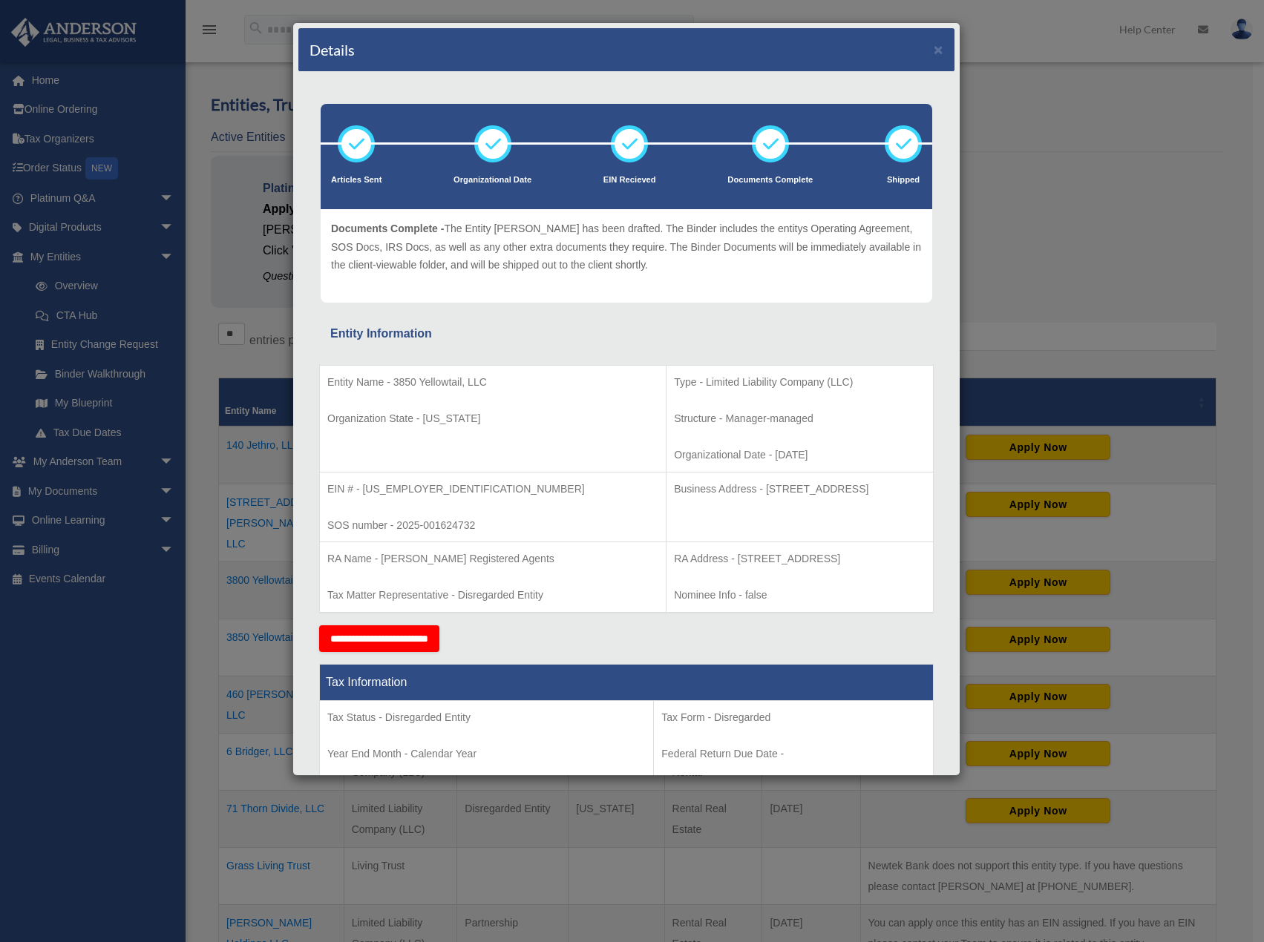
click at [932, 47] on div "Details ×" at bounding box center [626, 50] width 656 height 44
click at [934, 49] on button "×" at bounding box center [939, 50] width 10 height 16
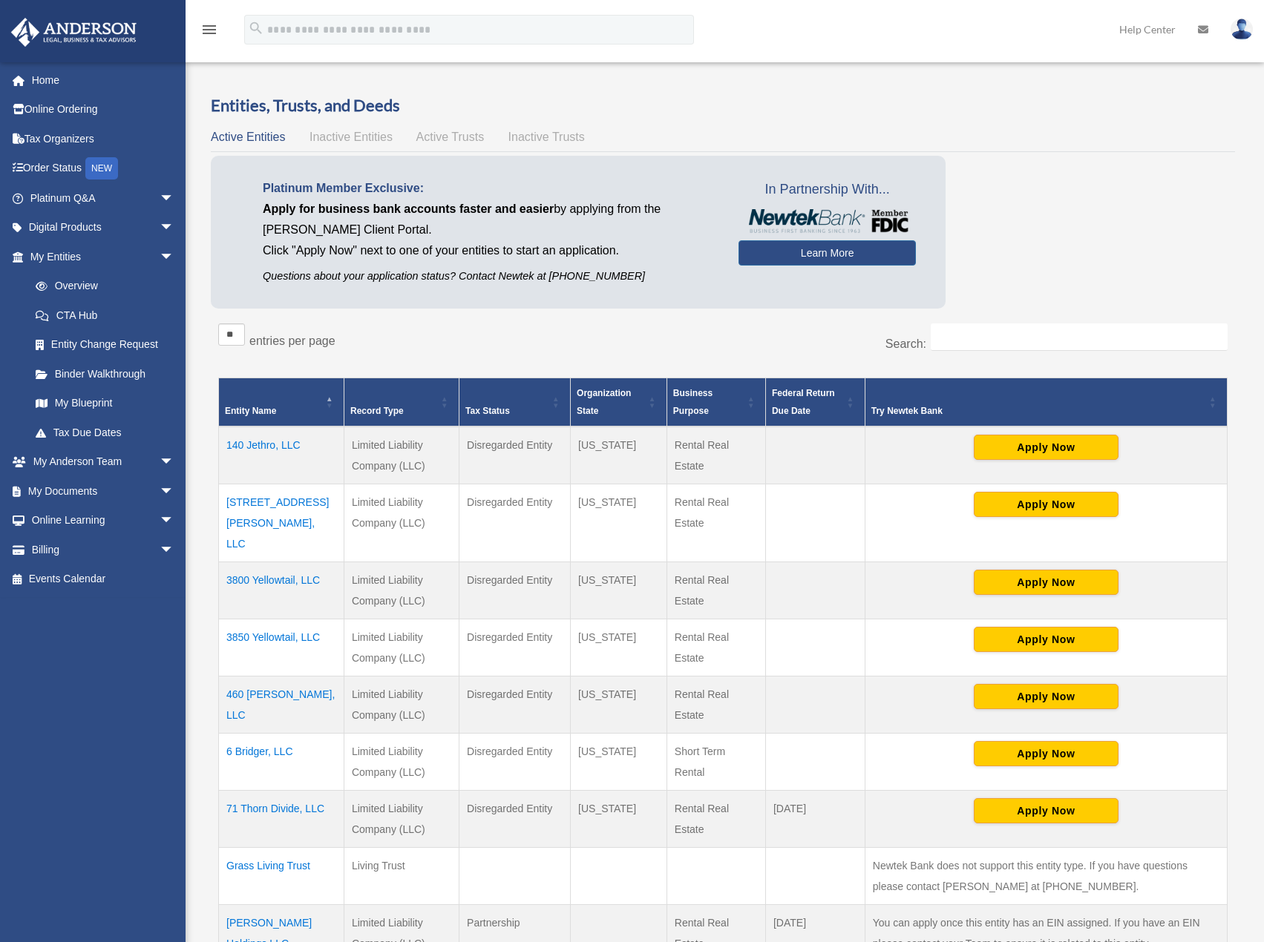
click at [275, 677] on td "460 [PERSON_NAME], LLC" at bounding box center [281, 705] width 125 height 57
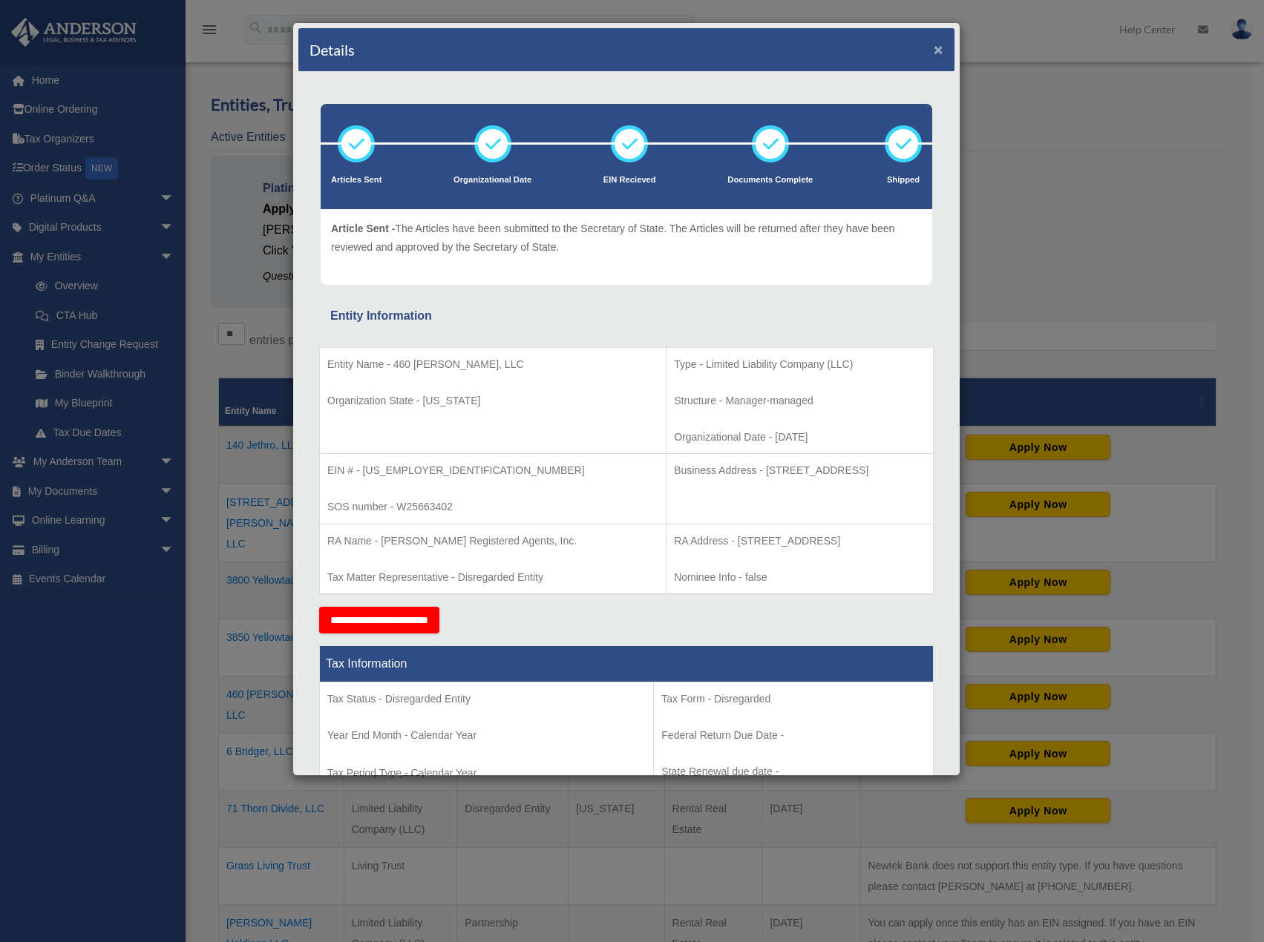
click at [934, 42] on button "×" at bounding box center [939, 50] width 10 height 16
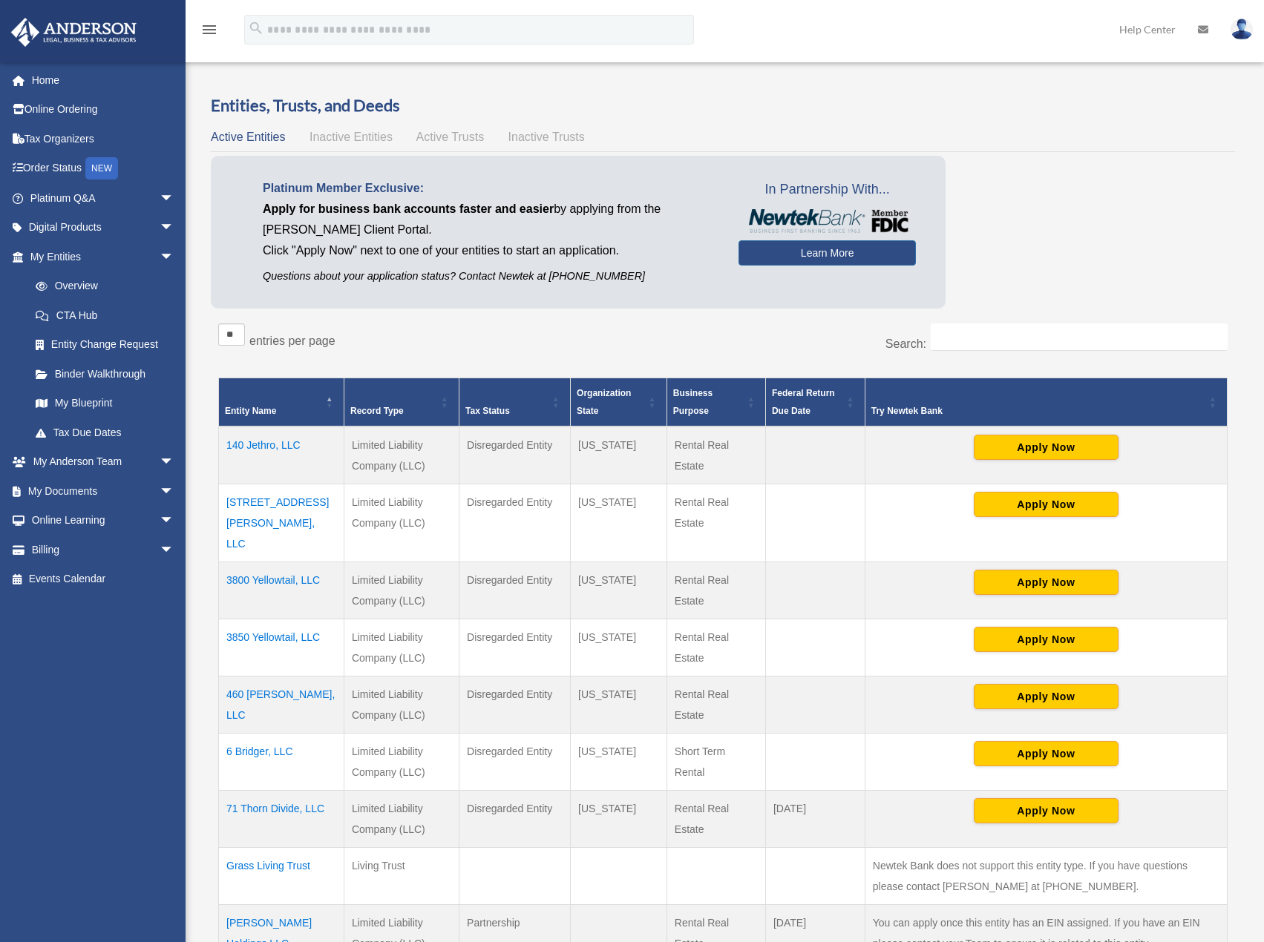
click at [275, 734] on td "6 Bridger, LLC" at bounding box center [281, 762] width 125 height 57
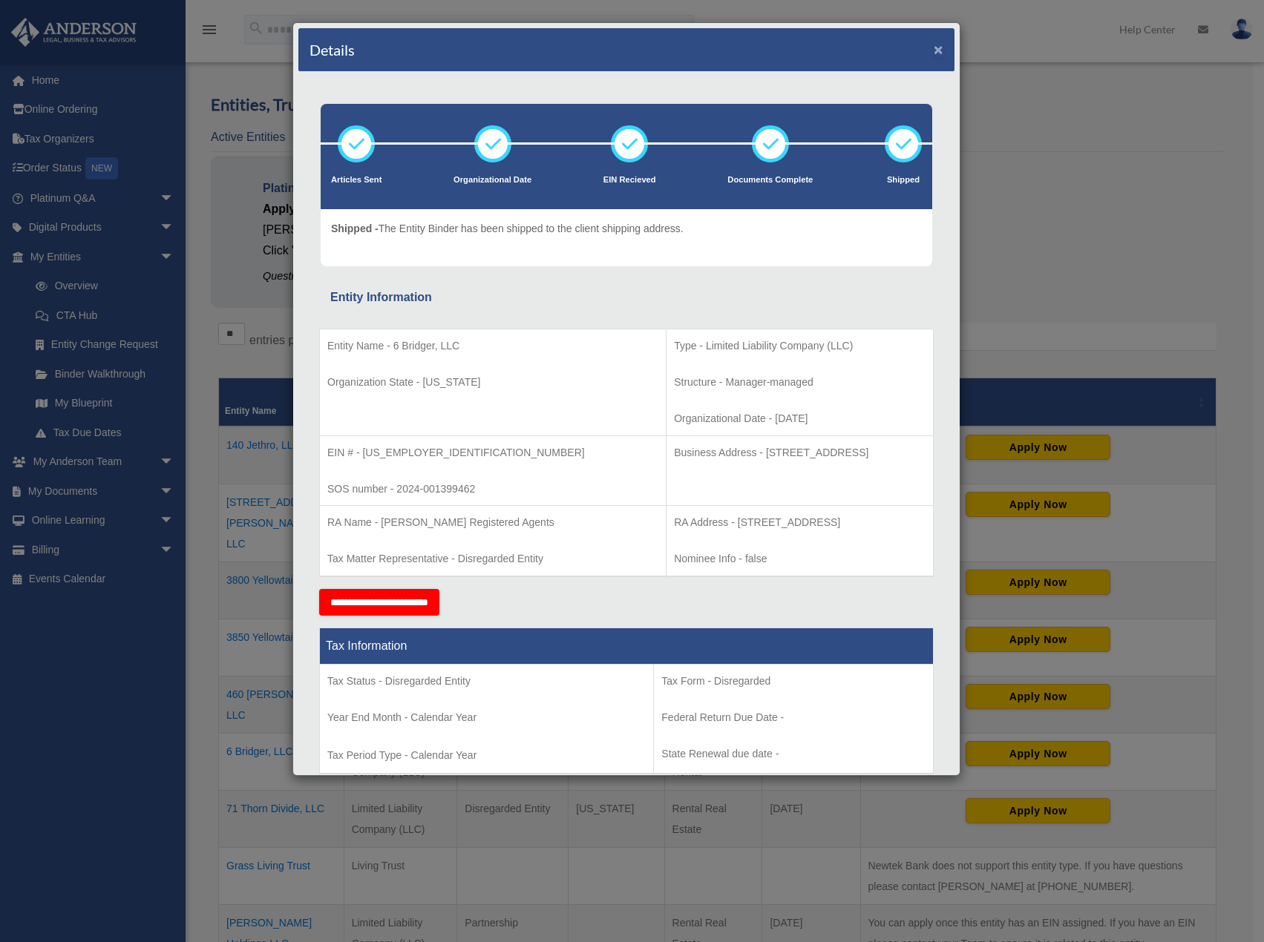
click at [934, 45] on button "×" at bounding box center [939, 50] width 10 height 16
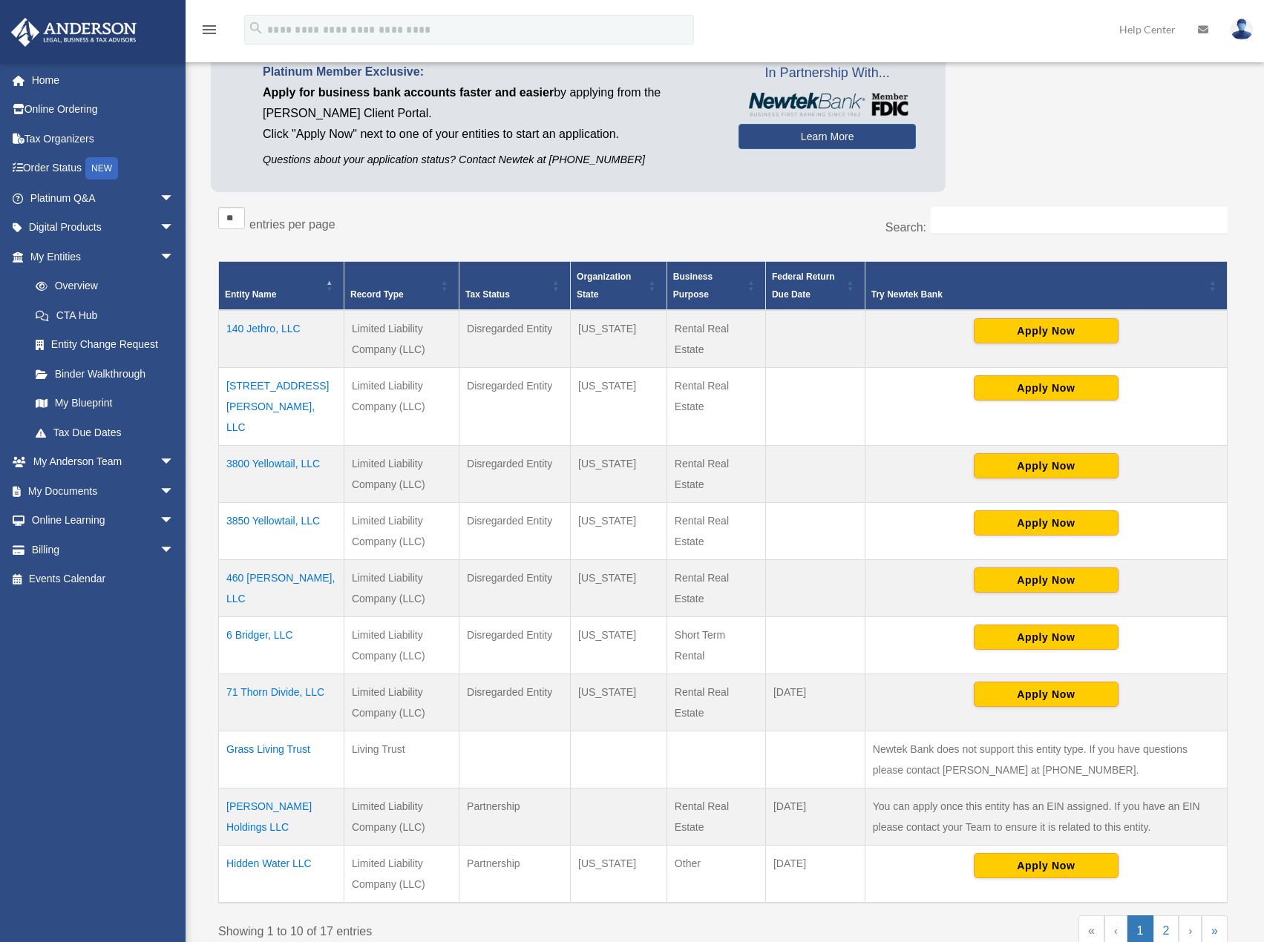
scroll to position [117, 0]
click at [306, 674] on td "71 Thorn Divide, LLC" at bounding box center [281, 702] width 125 height 57
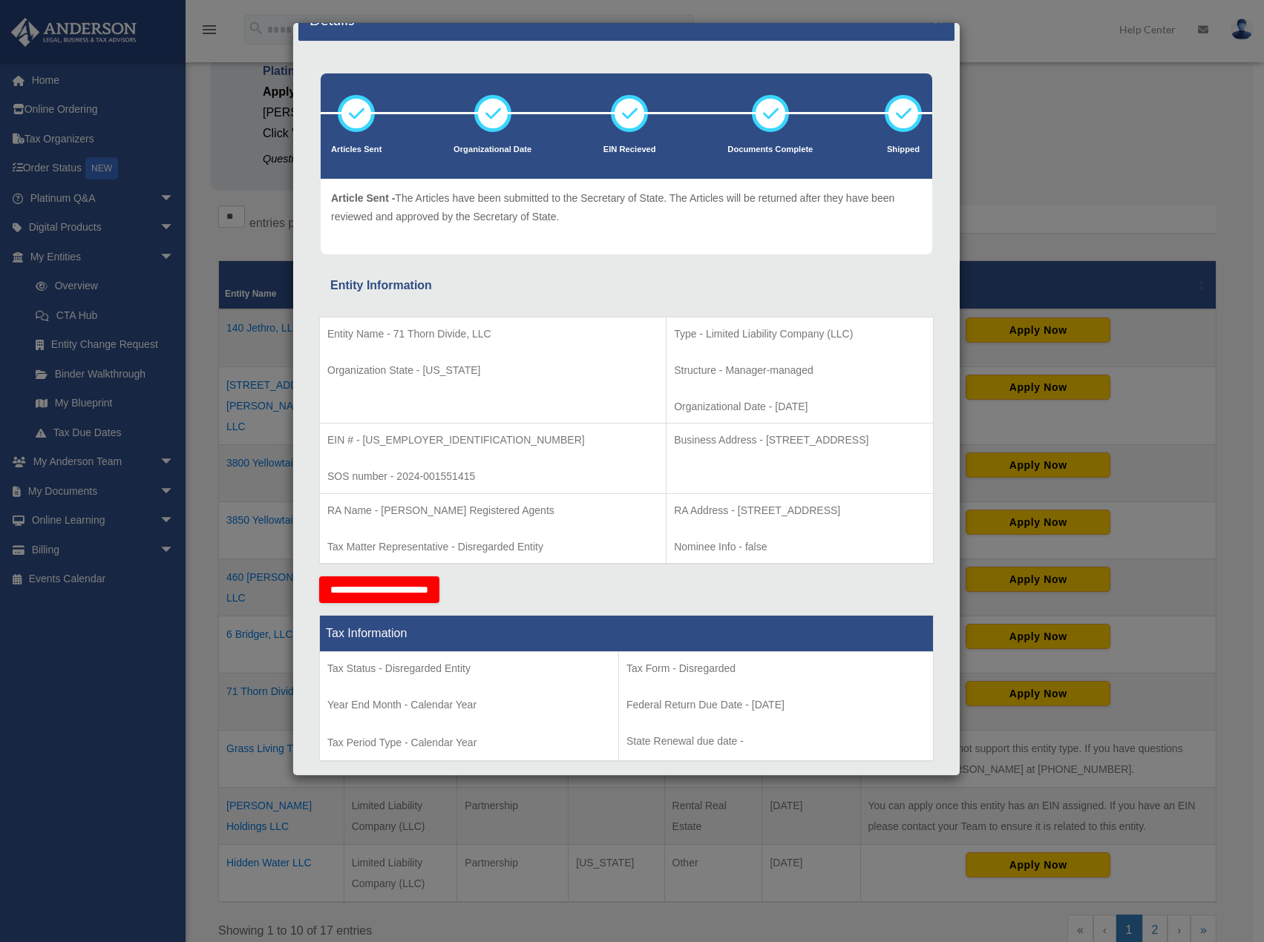
scroll to position [0, 0]
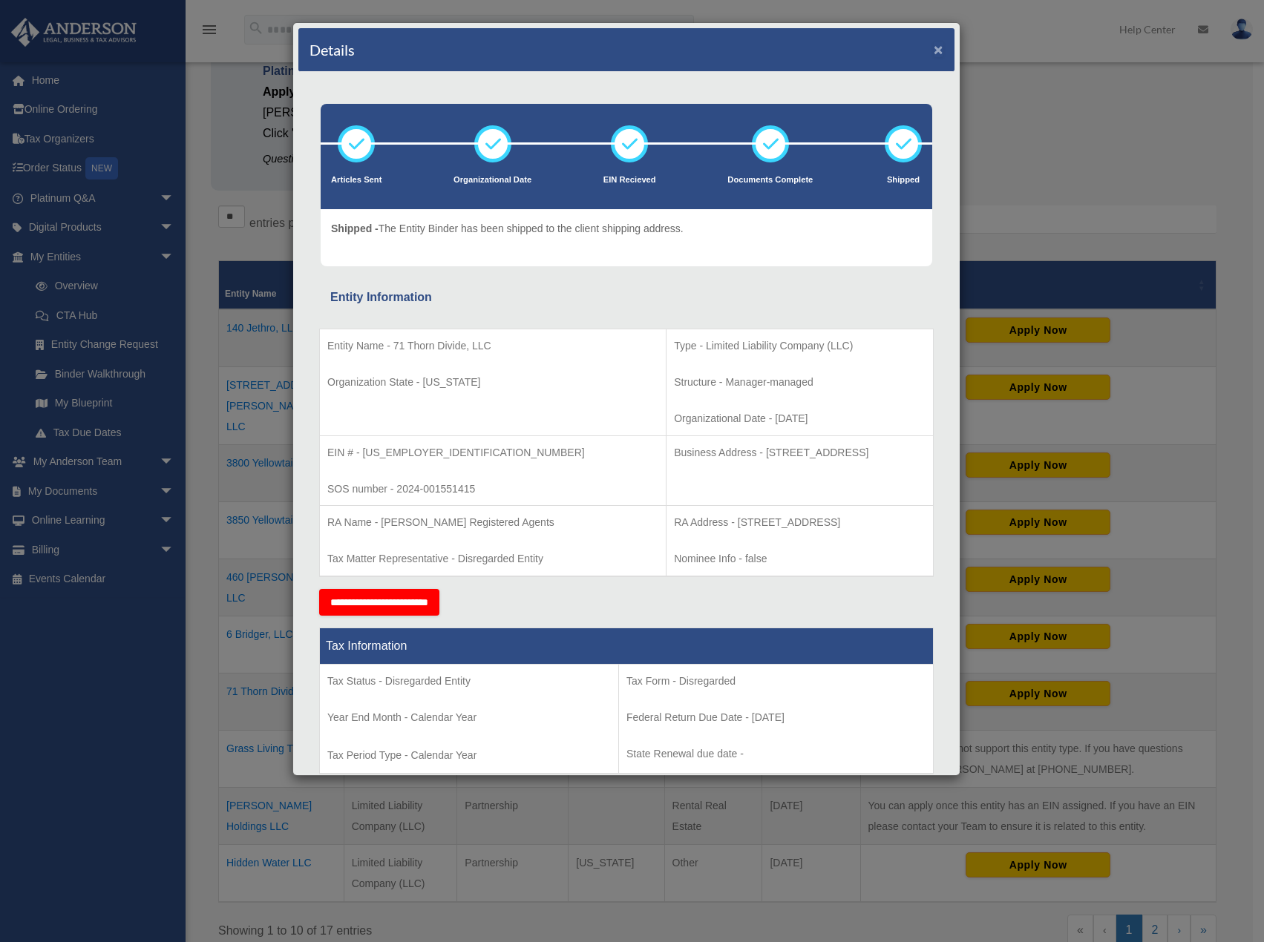
click at [934, 45] on button "×" at bounding box center [939, 50] width 10 height 16
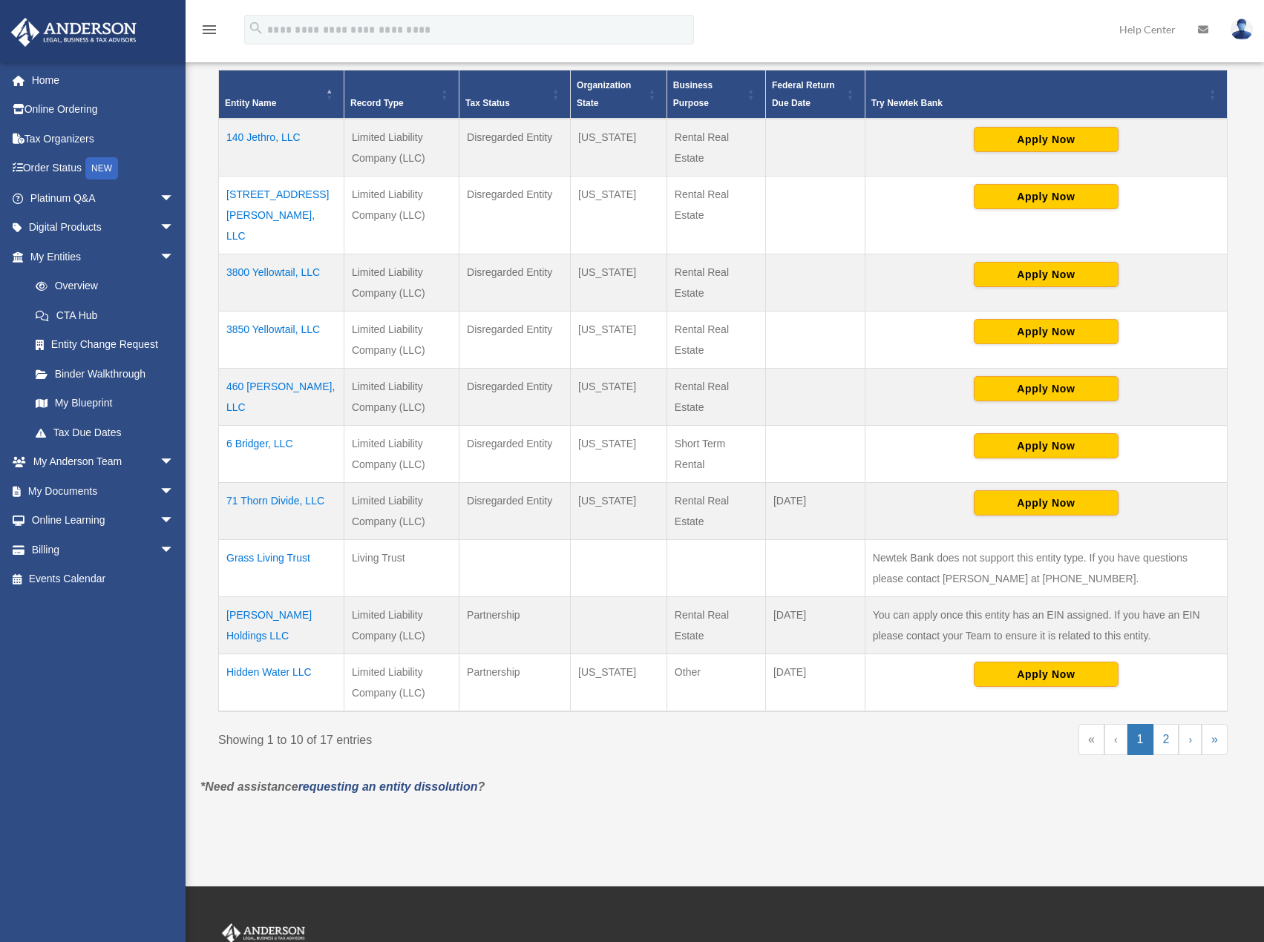
scroll to position [321, 0]
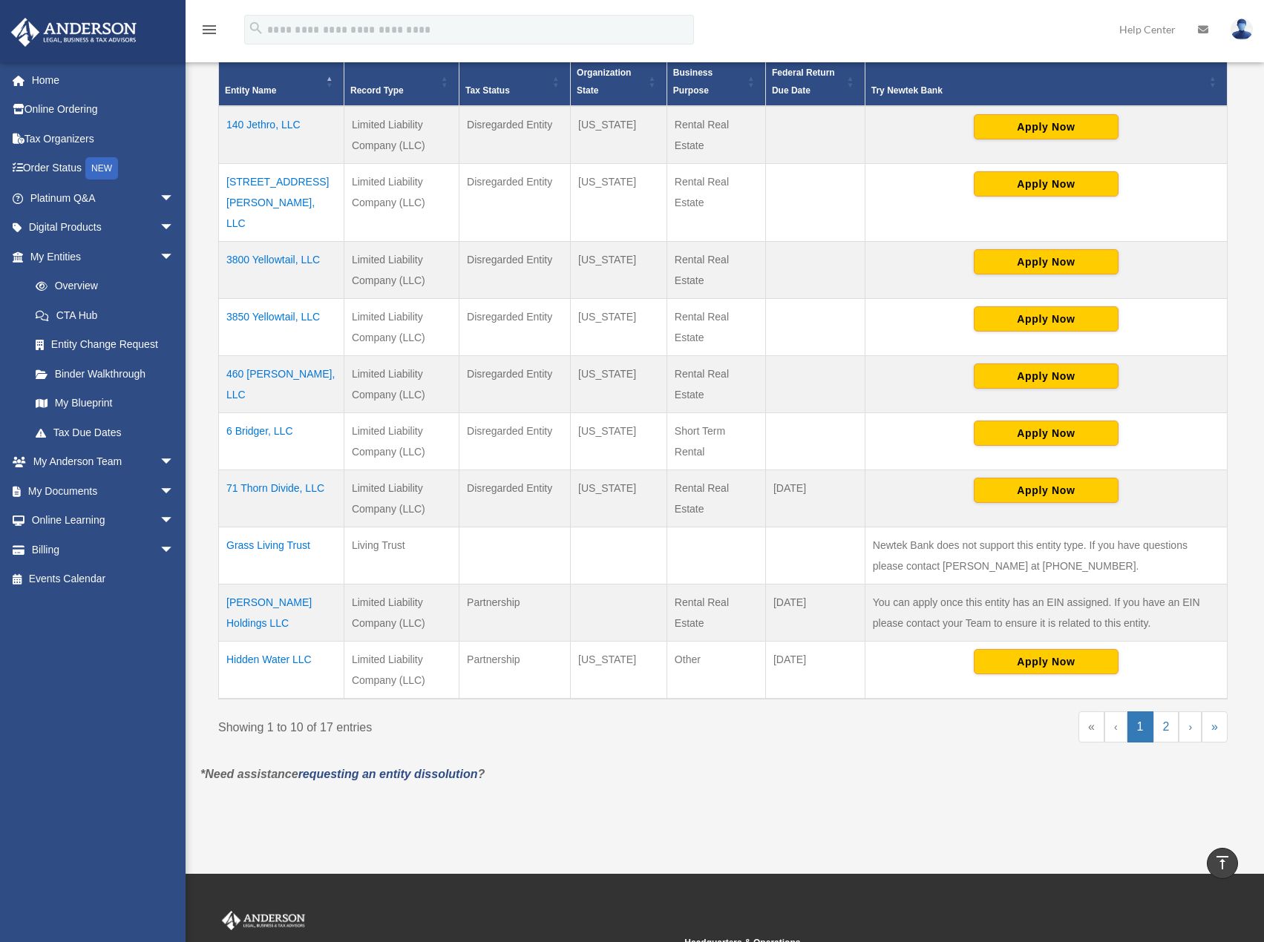
click at [297, 585] on td "[PERSON_NAME] Holdings LLC" at bounding box center [281, 613] width 125 height 57
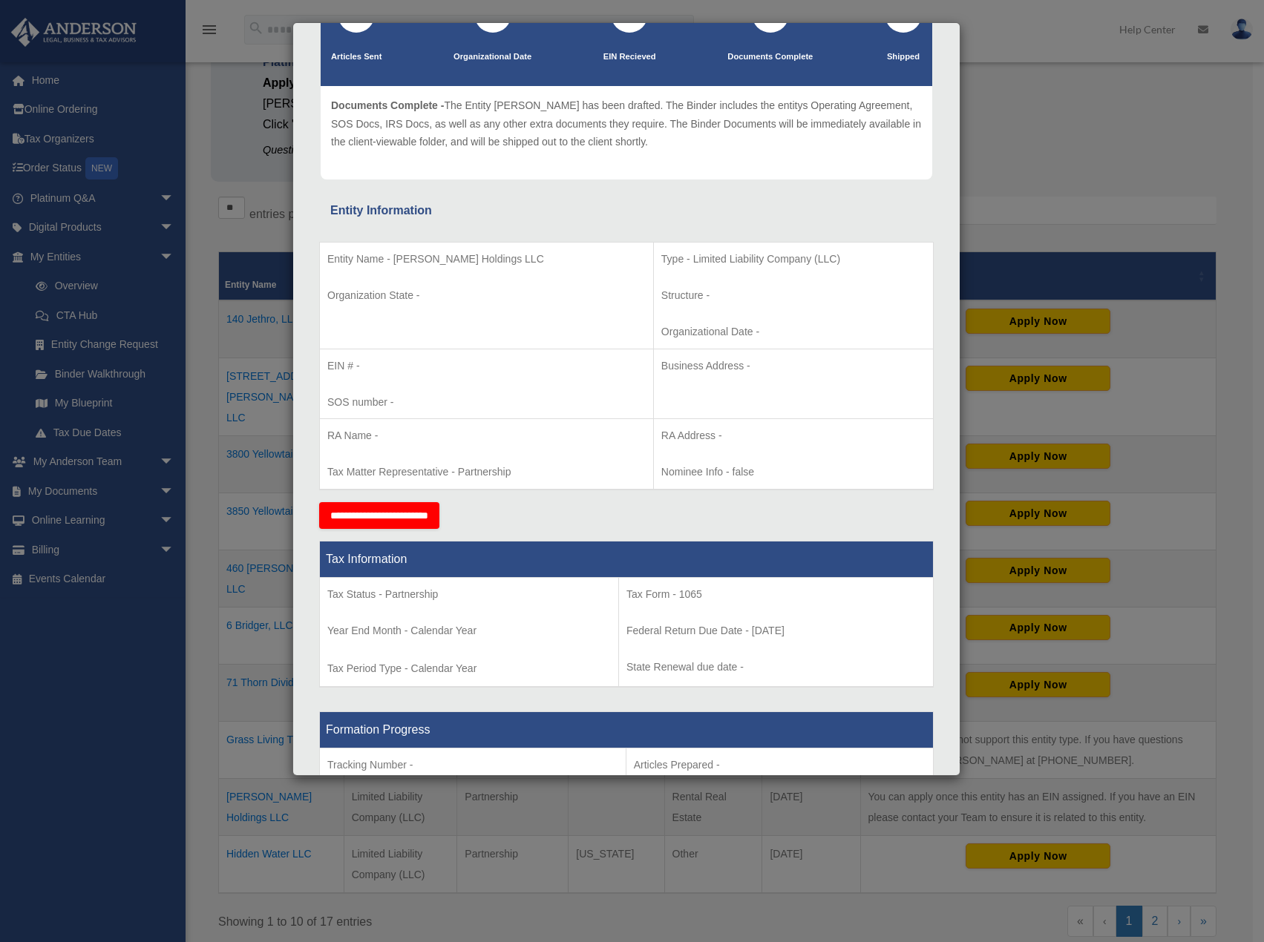
scroll to position [0, 0]
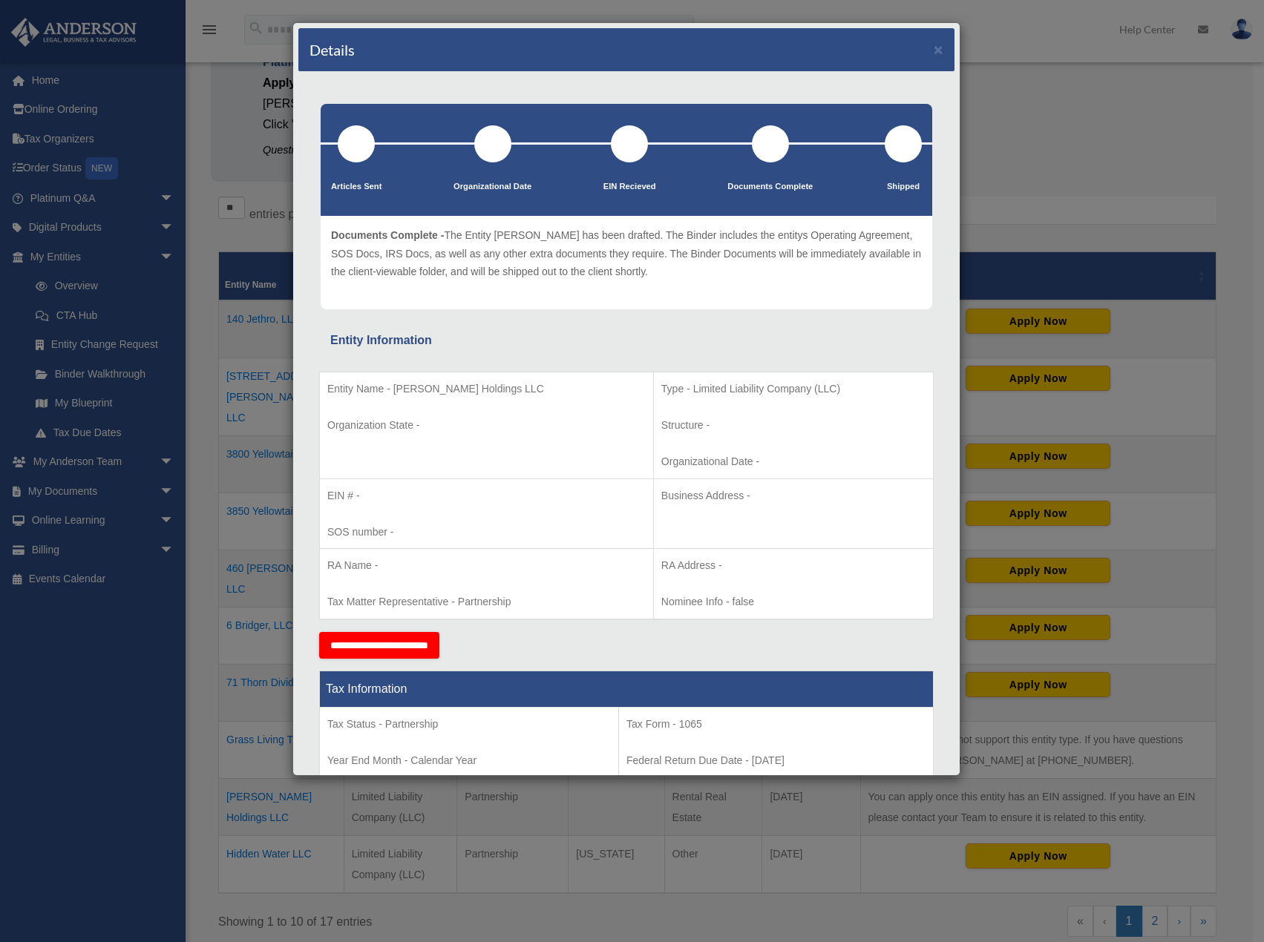
click at [932, 47] on div "Details ×" at bounding box center [626, 50] width 656 height 44
click at [934, 50] on button "×" at bounding box center [939, 50] width 10 height 16
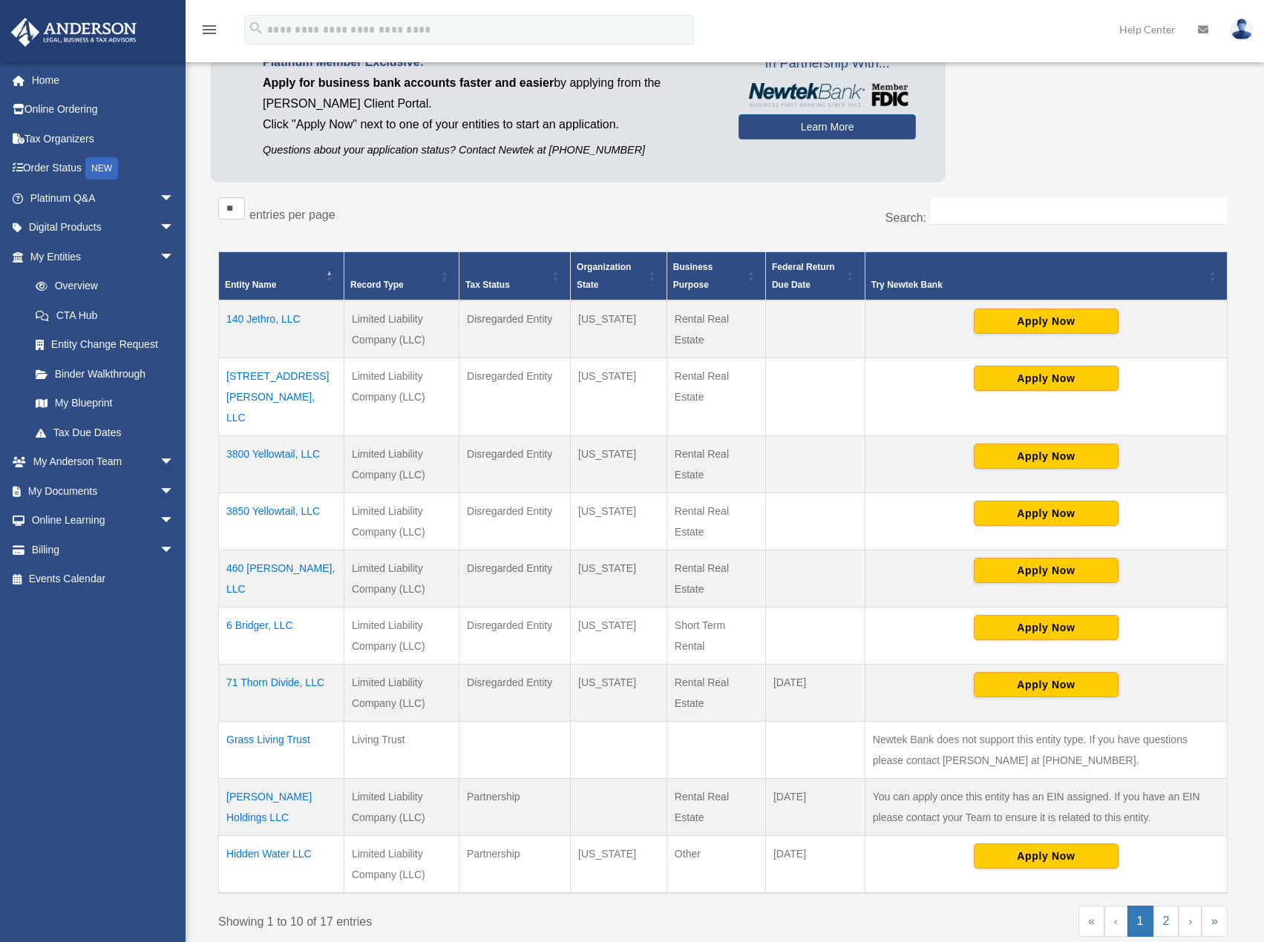
click at [297, 836] on td "Hidden Water LLC" at bounding box center [281, 865] width 125 height 58
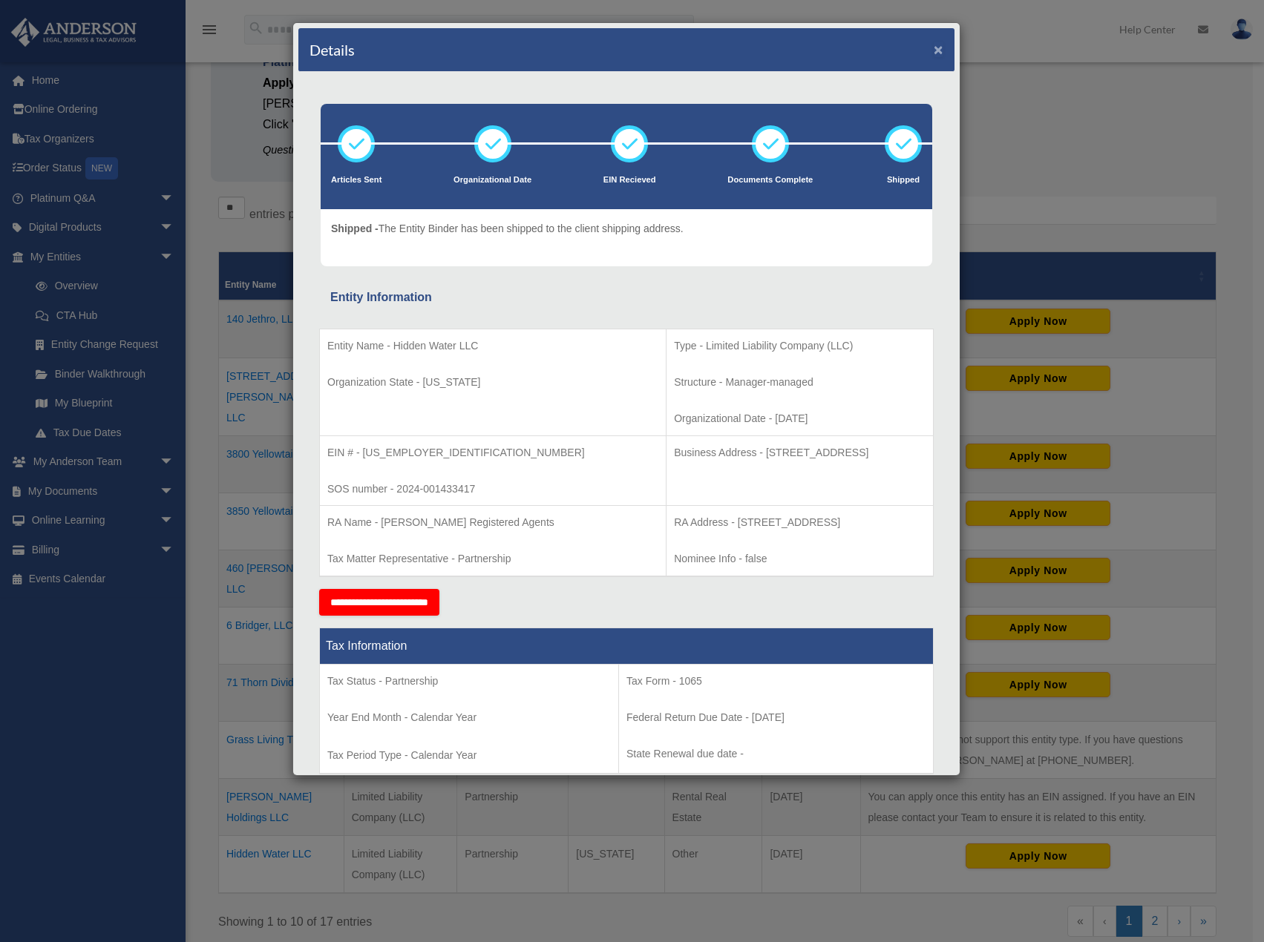
click at [934, 52] on button "×" at bounding box center [939, 50] width 10 height 16
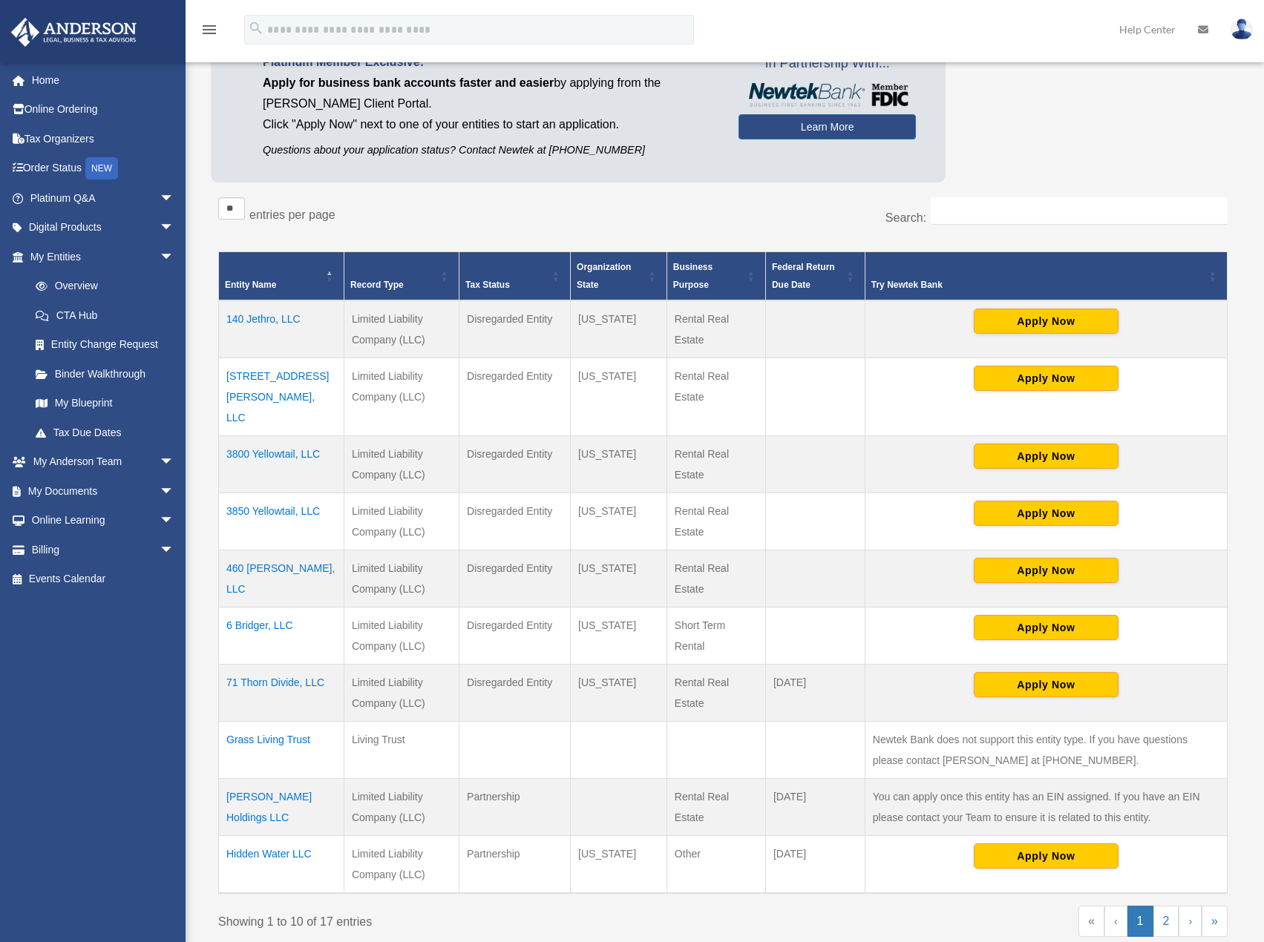
click at [595, 209] on div "** ** ** *** entries per page" at bounding box center [465, 215] width 494 height 37
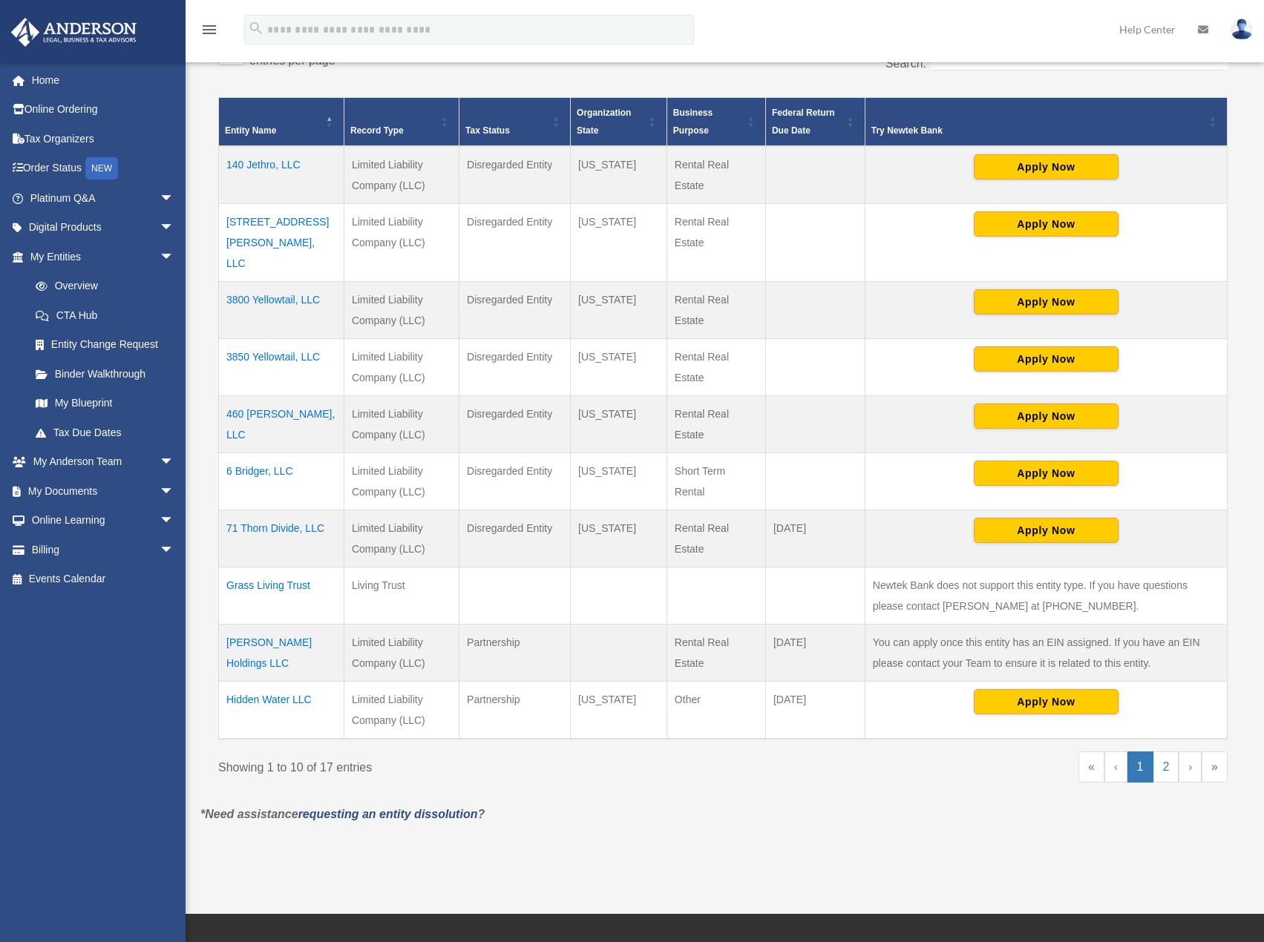
scroll to position [281, 0]
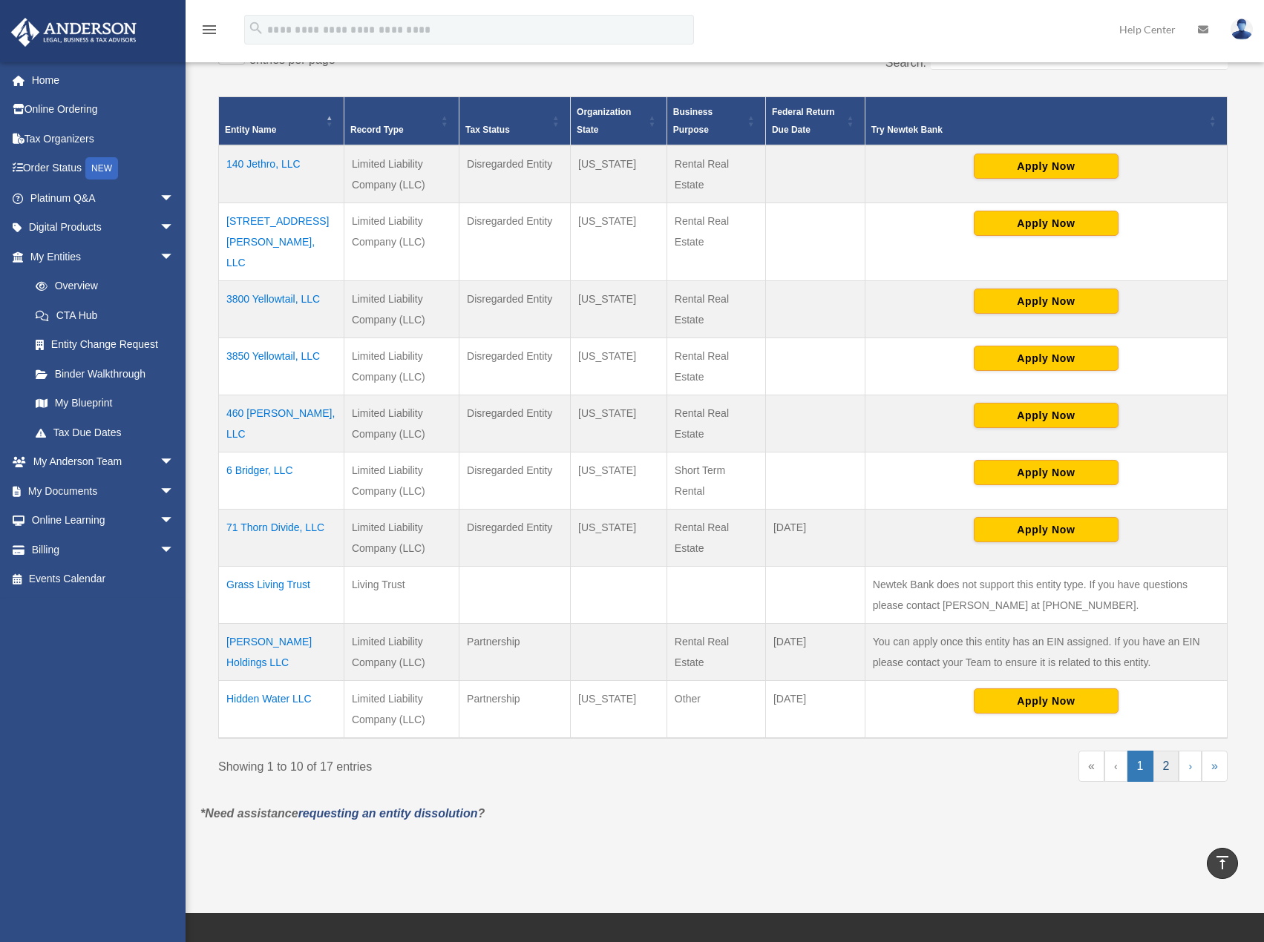
click at [1158, 751] on link "2" at bounding box center [1166, 766] width 26 height 31
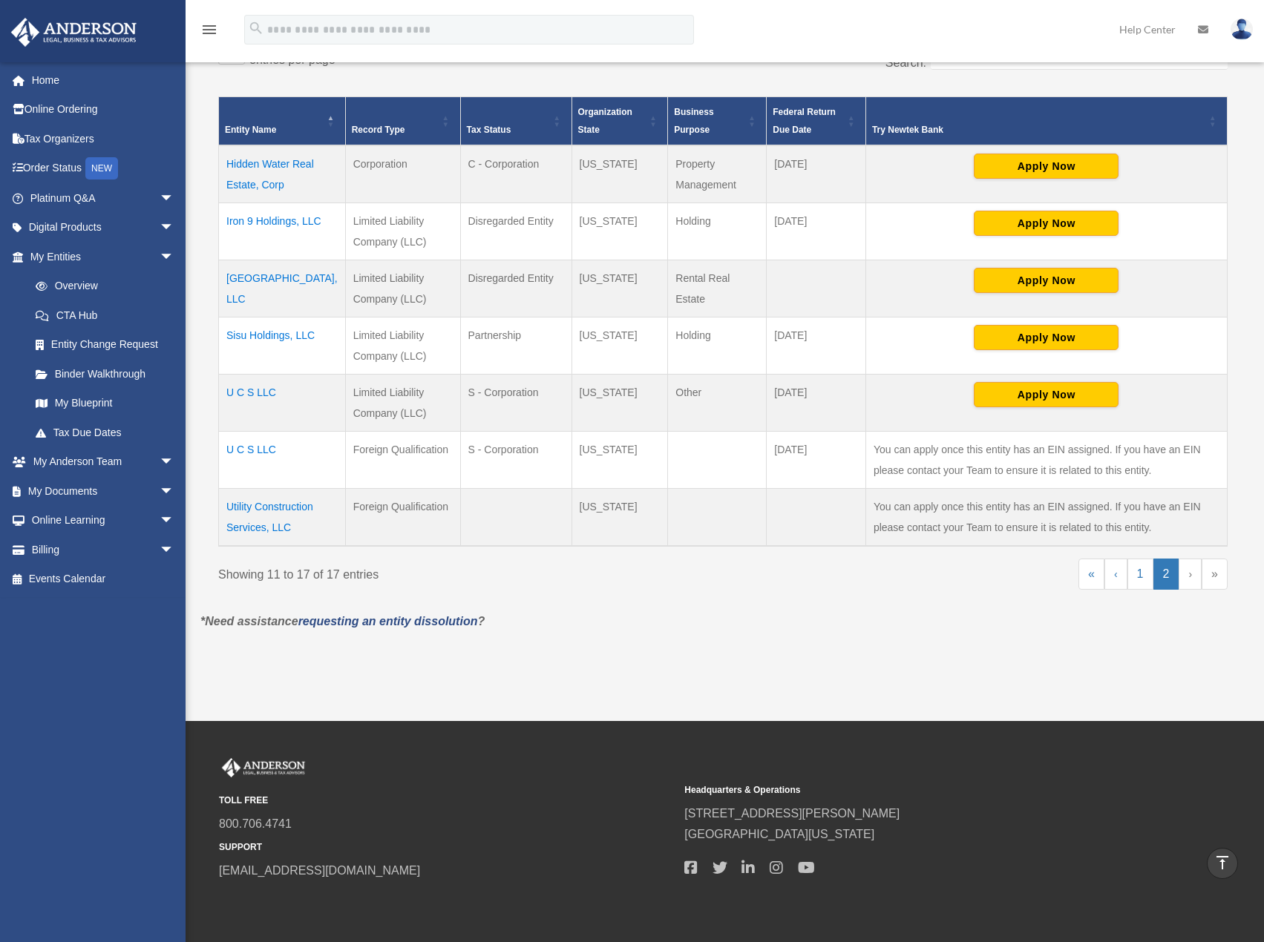
click at [268, 390] on td "U C S LLC" at bounding box center [282, 403] width 127 height 57
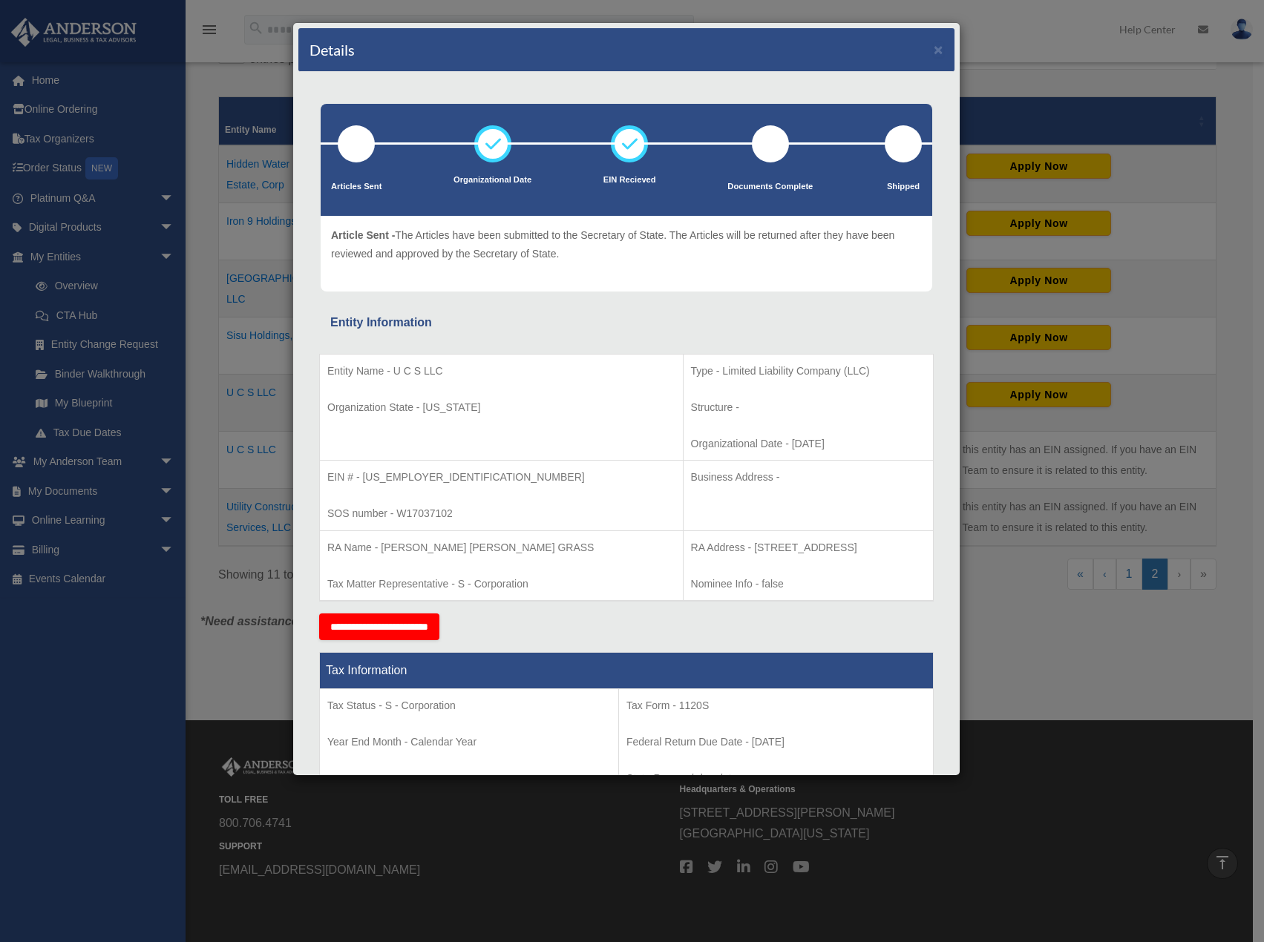
scroll to position [0, 0]
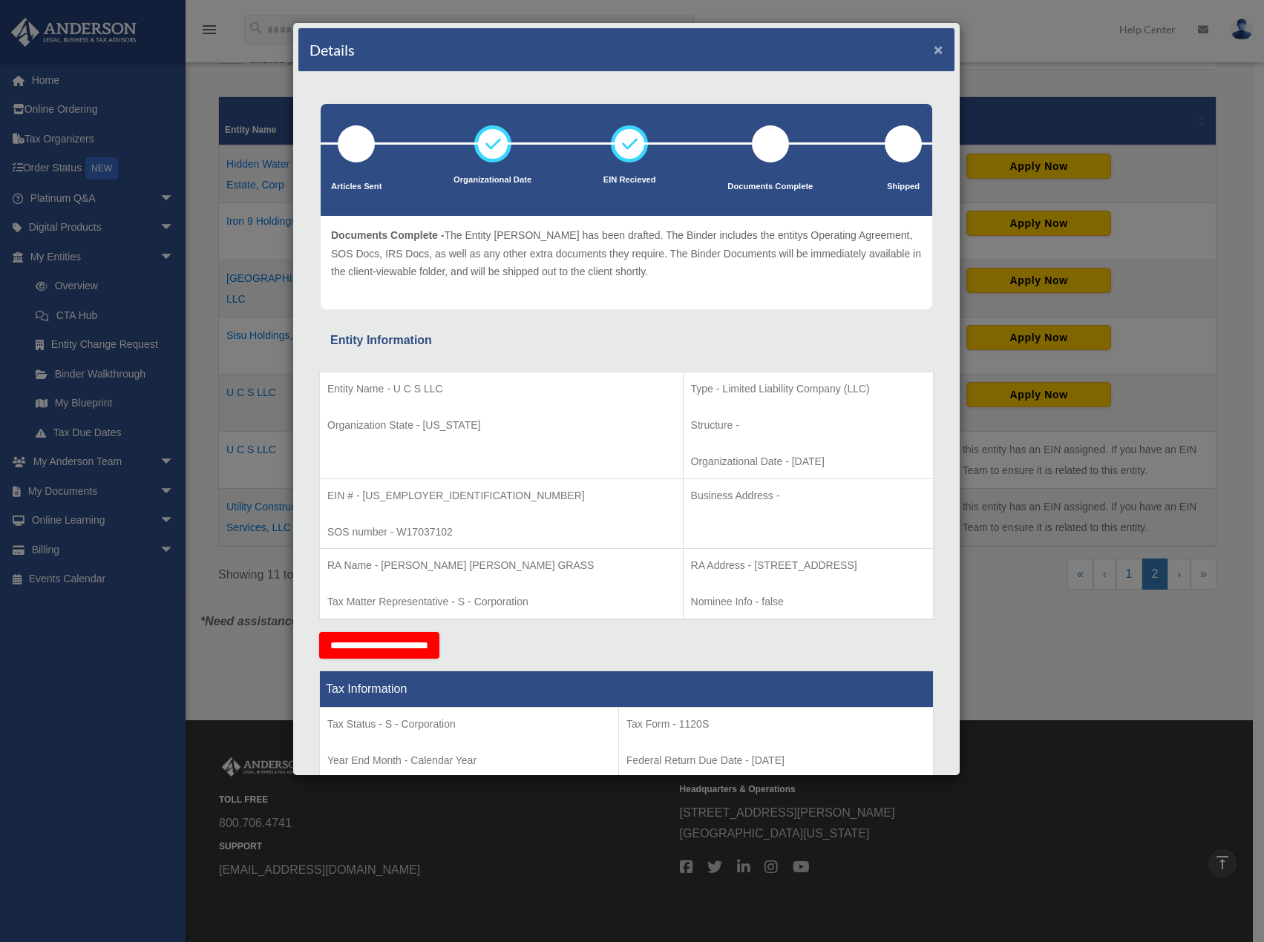
click at [934, 50] on button "×" at bounding box center [939, 50] width 10 height 16
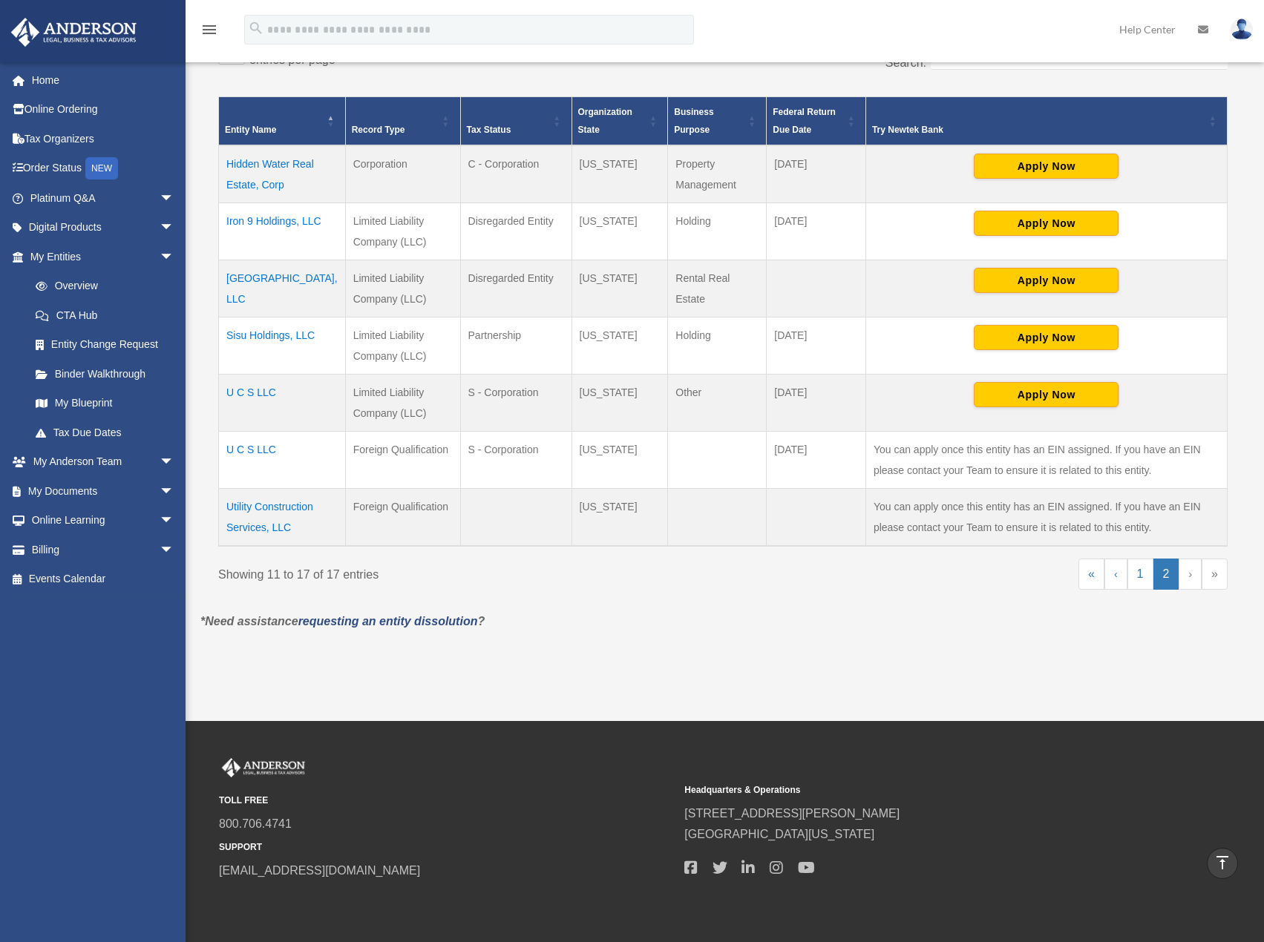
click at [265, 395] on td "U C S LLC" at bounding box center [282, 403] width 127 height 57
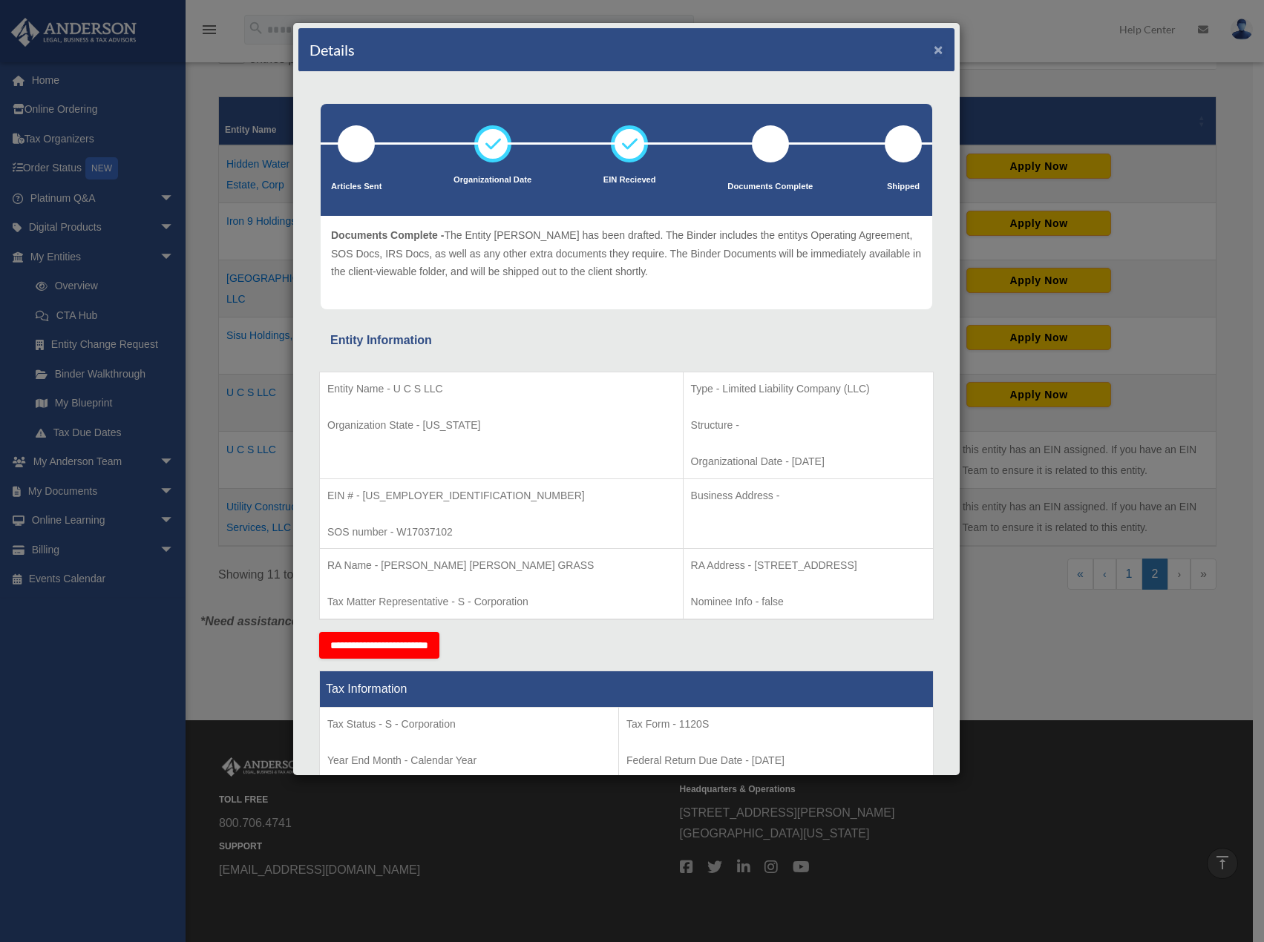
click at [934, 48] on button "×" at bounding box center [939, 50] width 10 height 16
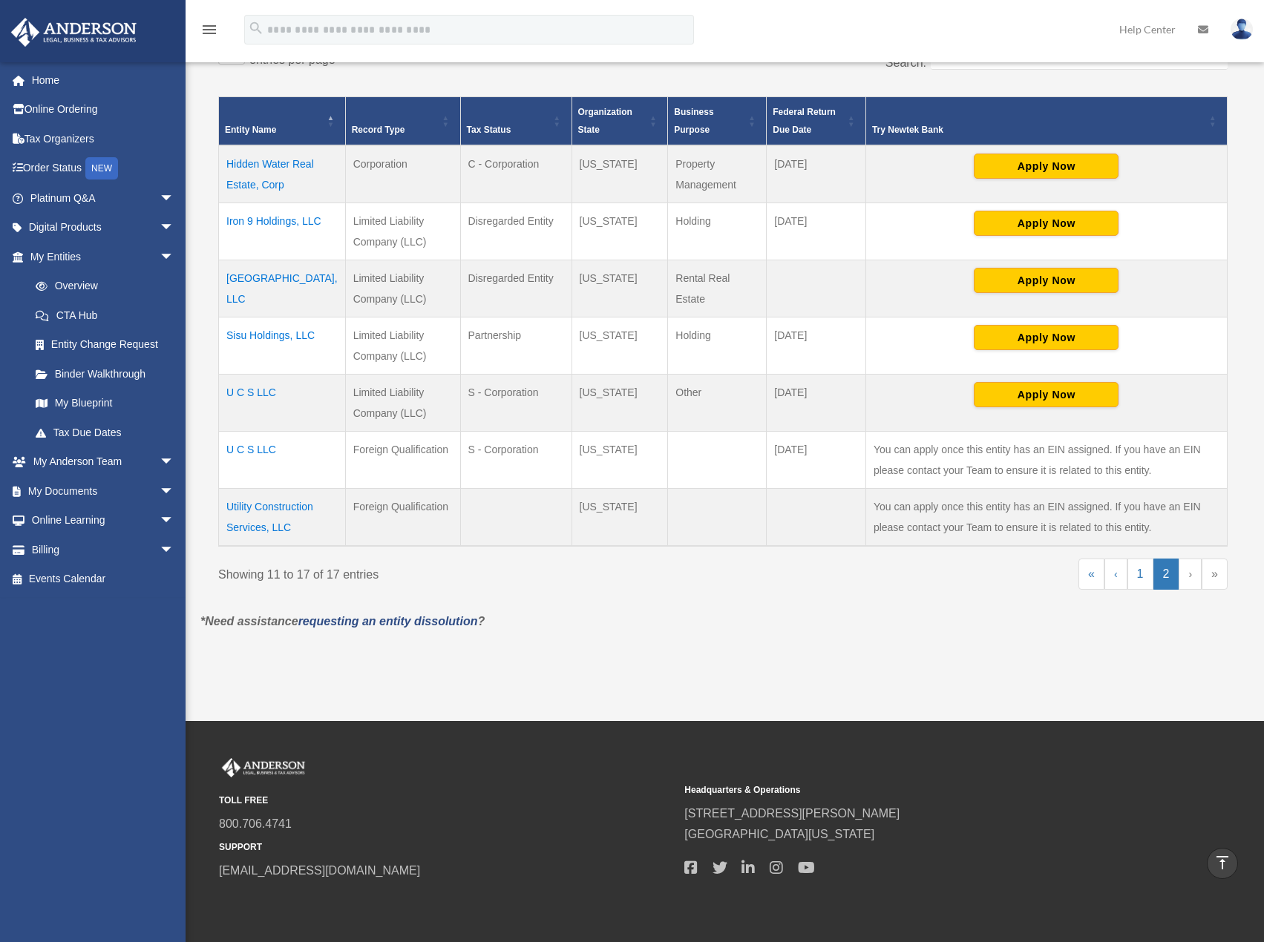
click at [272, 507] on td "Utility Construction Services, LLC" at bounding box center [282, 518] width 127 height 58
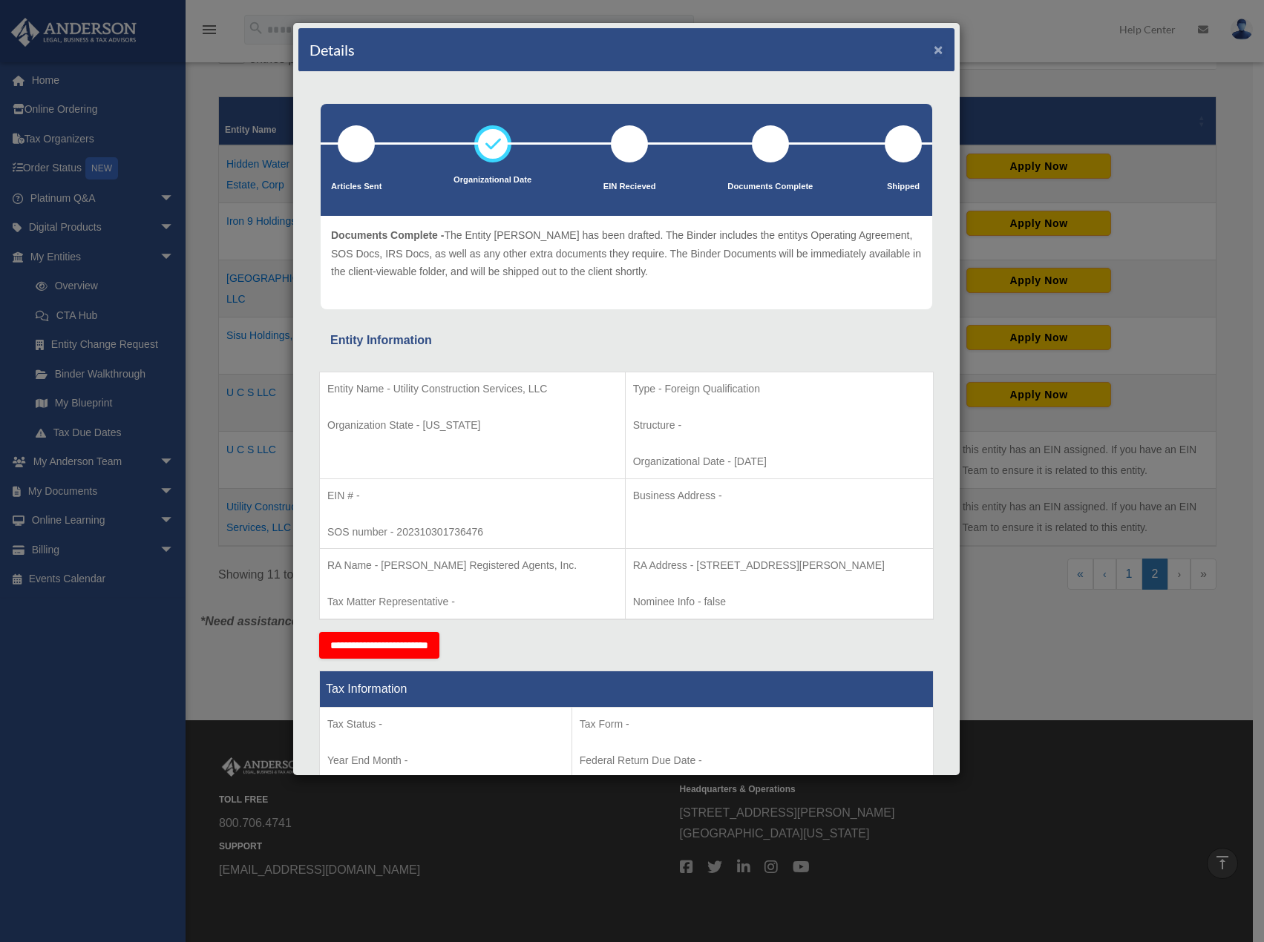
click at [934, 49] on button "×" at bounding box center [939, 50] width 10 height 16
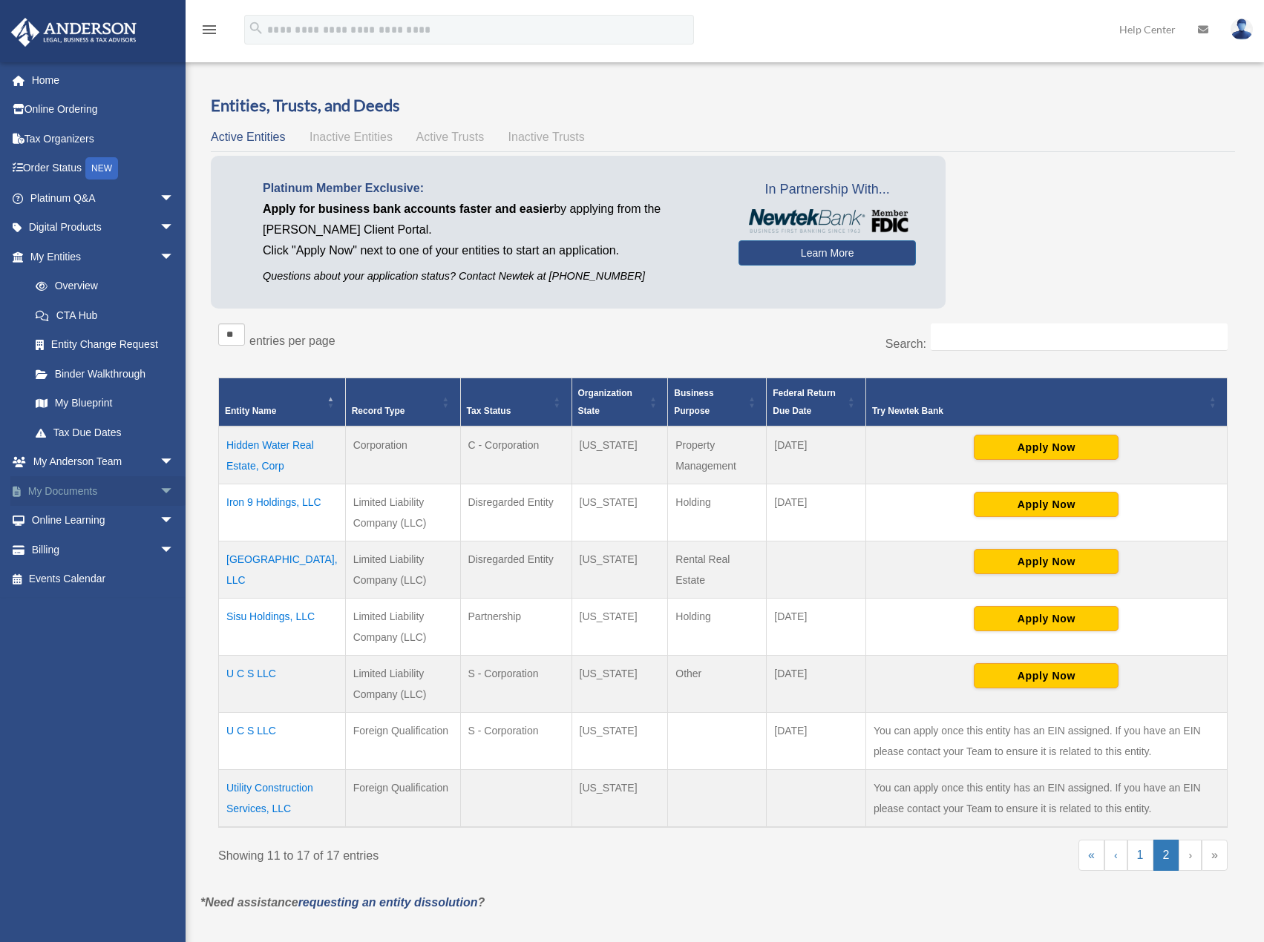
click at [160, 494] on span "arrow_drop_down" at bounding box center [175, 491] width 30 height 30
click at [126, 552] on link "Meeting Minutes" at bounding box center [109, 550] width 176 height 30
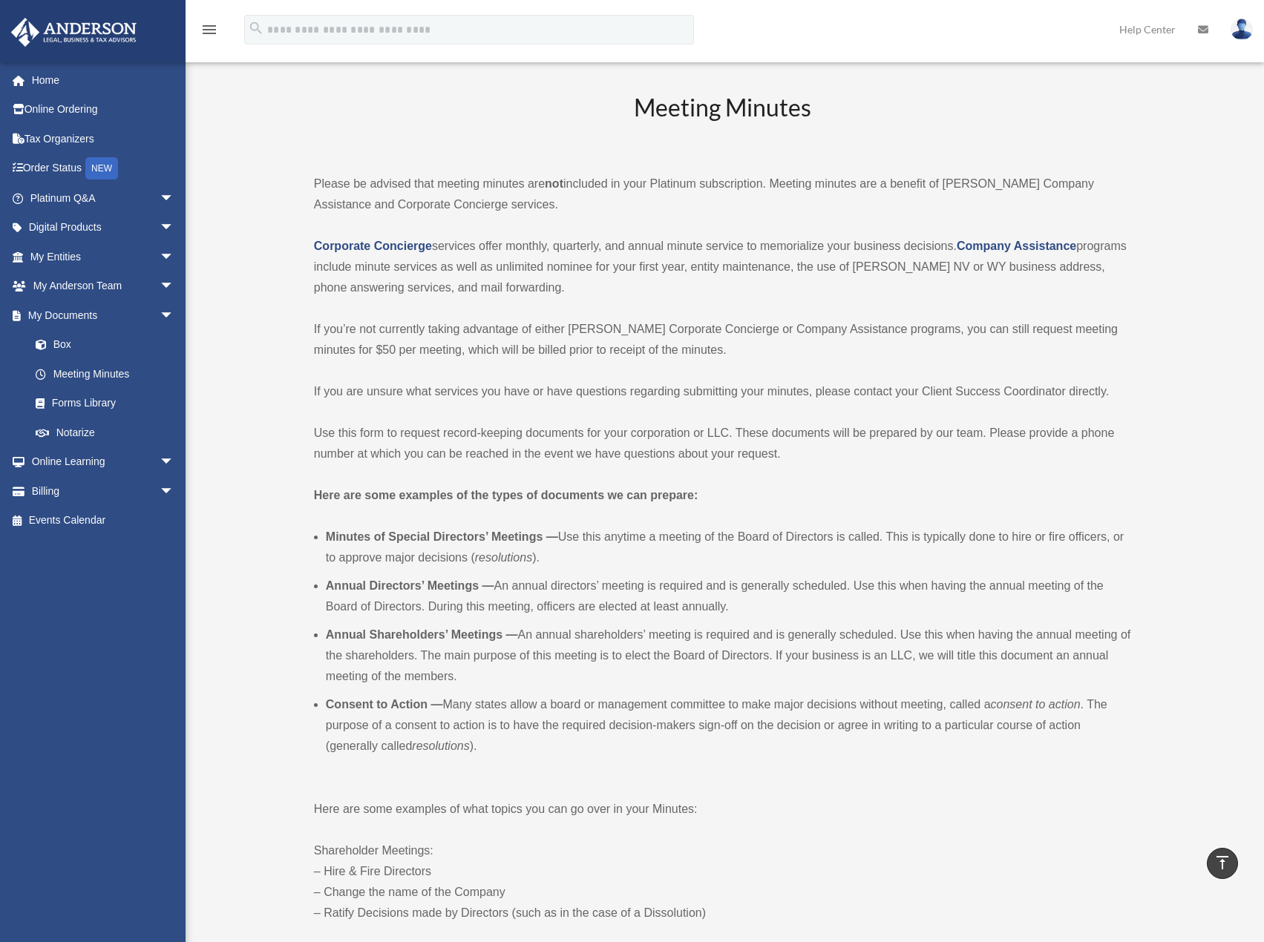
scroll to position [2, 0]
